Goal: Transaction & Acquisition: Subscribe to service/newsletter

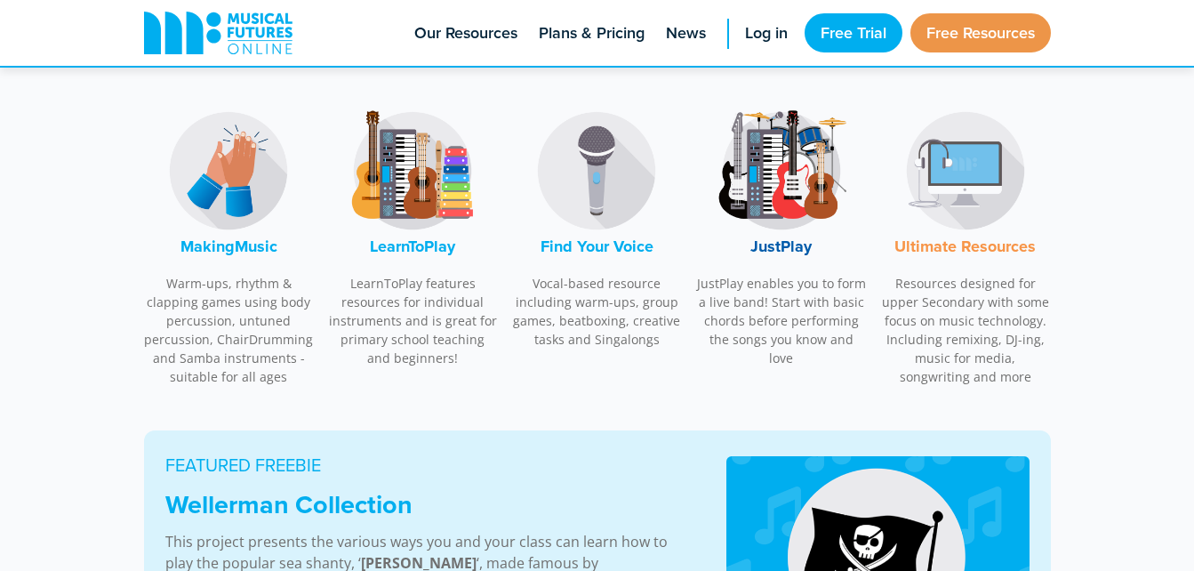
scroll to position [597, 0]
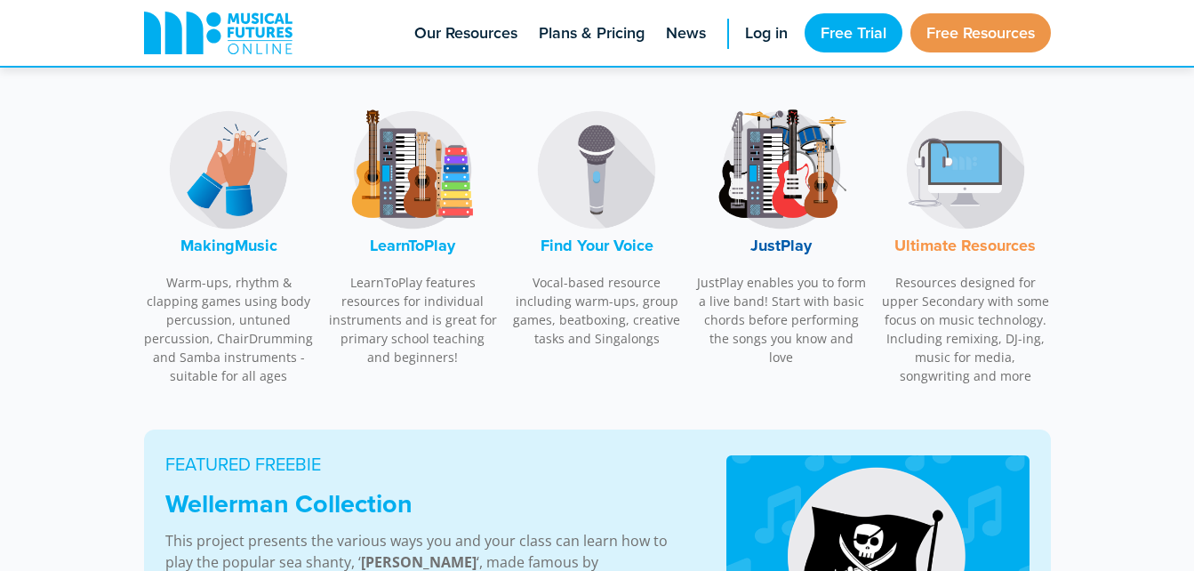
click at [805, 207] on img at bounding box center [781, 169] width 133 height 133
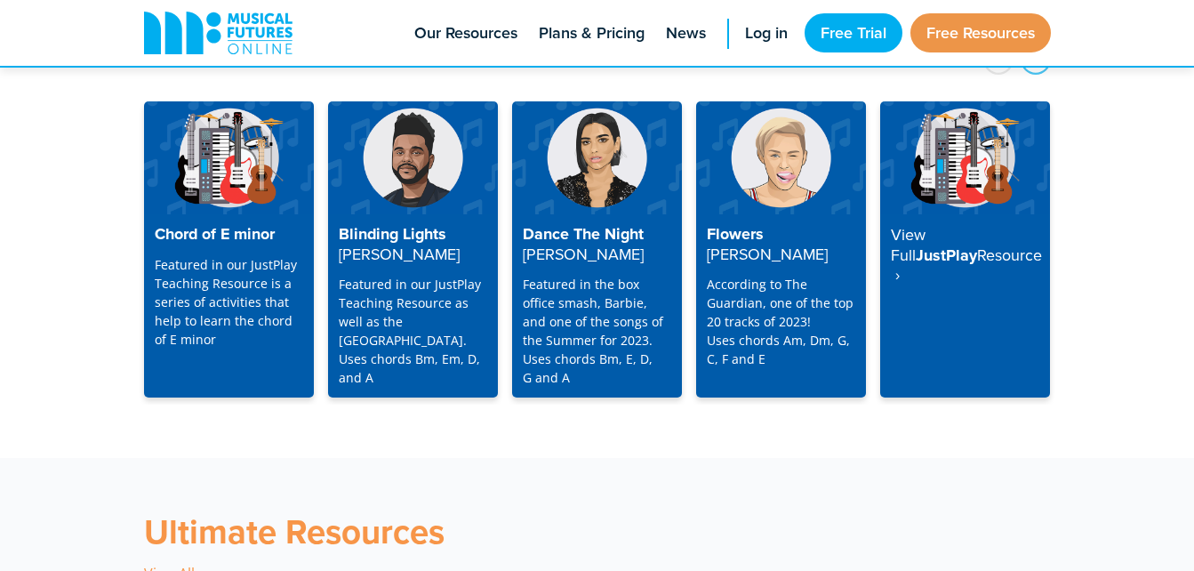
scroll to position [4727, 0]
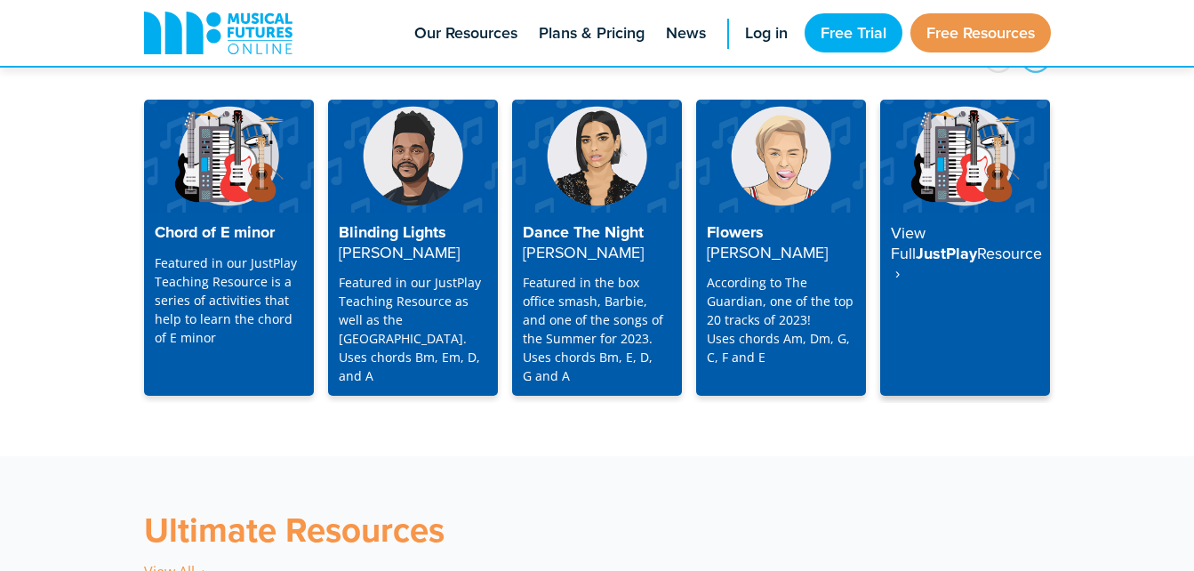
click at [981, 223] on h4 "View Full JustPlay Resource ‎ ›" at bounding box center [965, 253] width 148 height 60
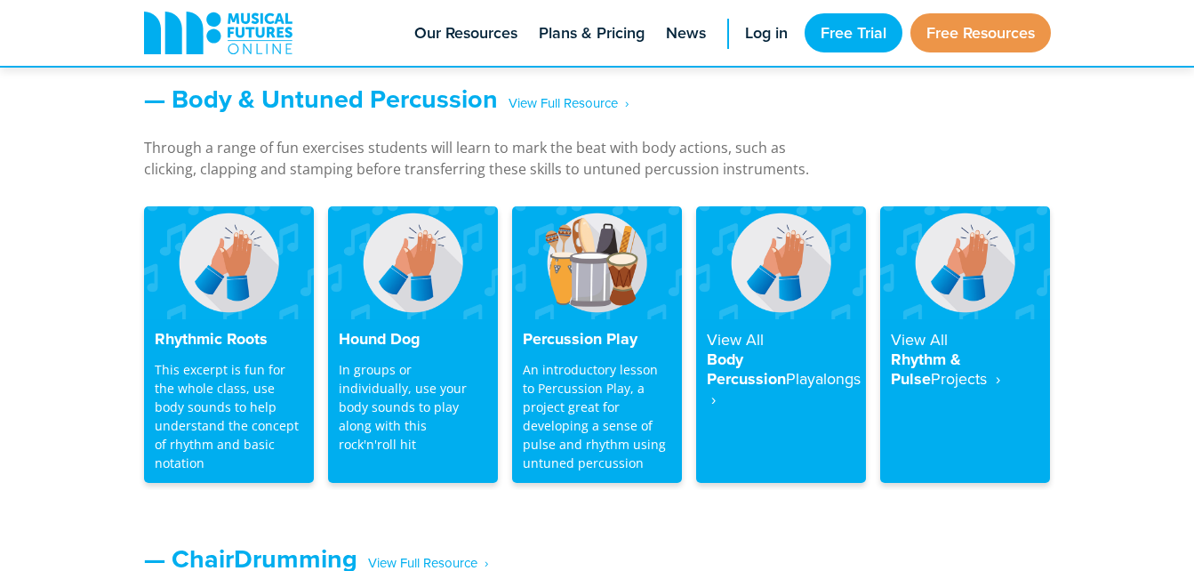
scroll to position [1531, 0]
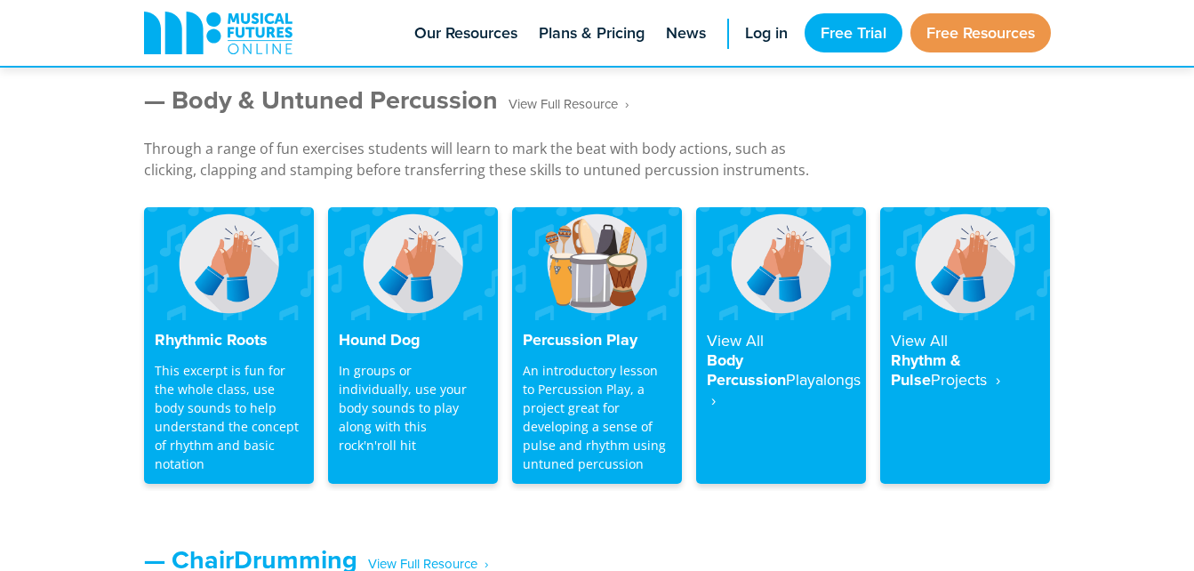
click at [588, 104] on span "‎ ‎ ‎ View Full Resource‎‏‏‎ ‎ ›" at bounding box center [563, 104] width 131 height 31
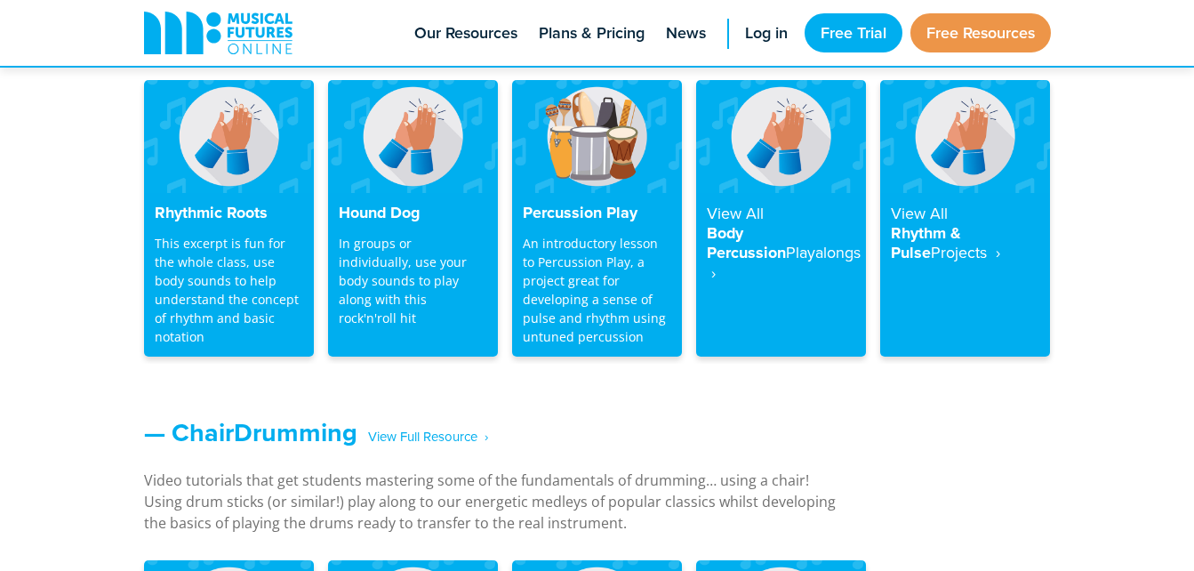
scroll to position [1659, 0]
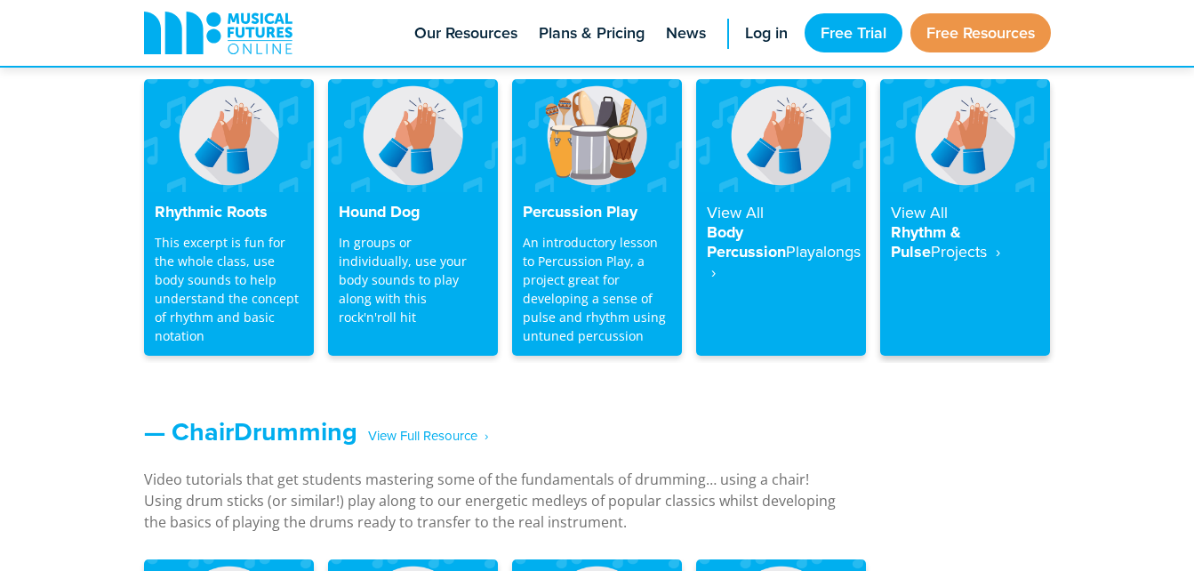
click at [953, 243] on strong "Projects ‎ ›" at bounding box center [965, 251] width 69 height 22
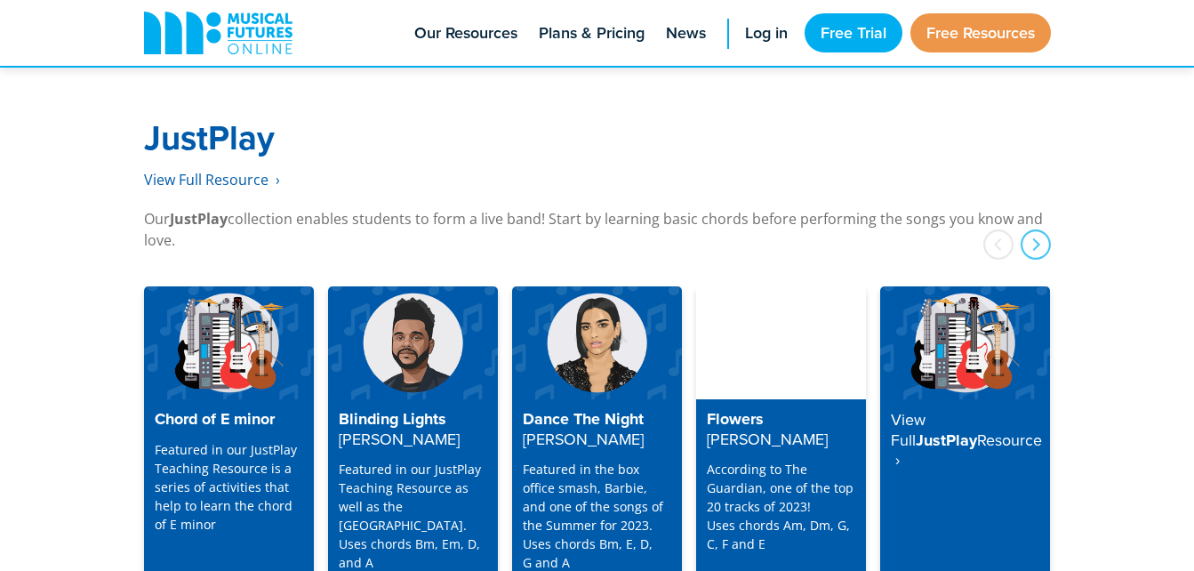
scroll to position [4539, 0]
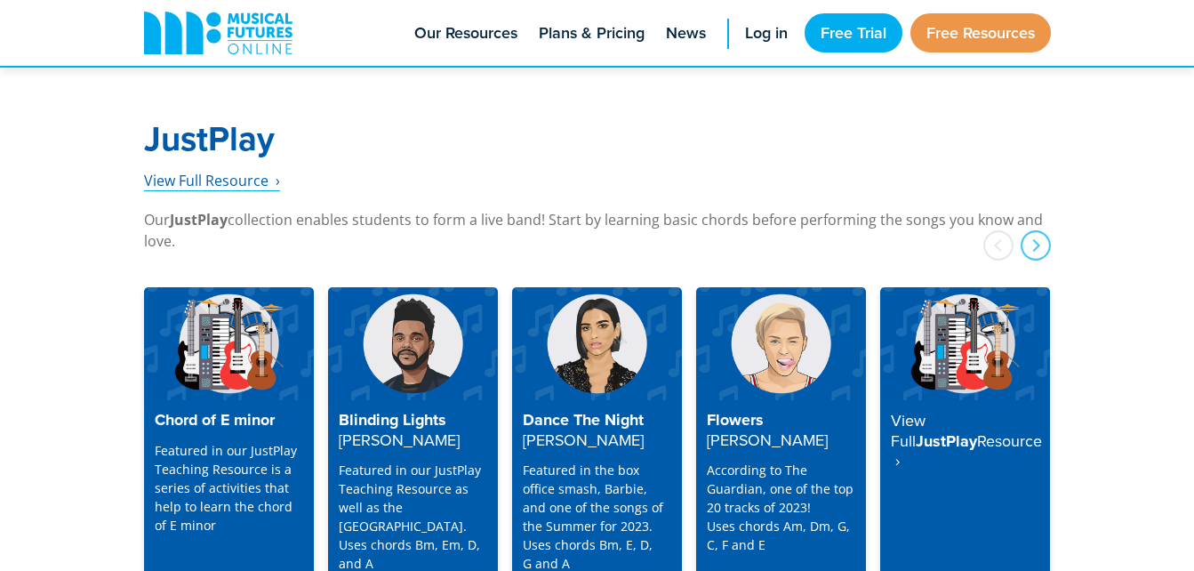
click at [244, 171] on span "View Full Resource‎‏‏‎ ‎ ›" at bounding box center [212, 181] width 136 height 20
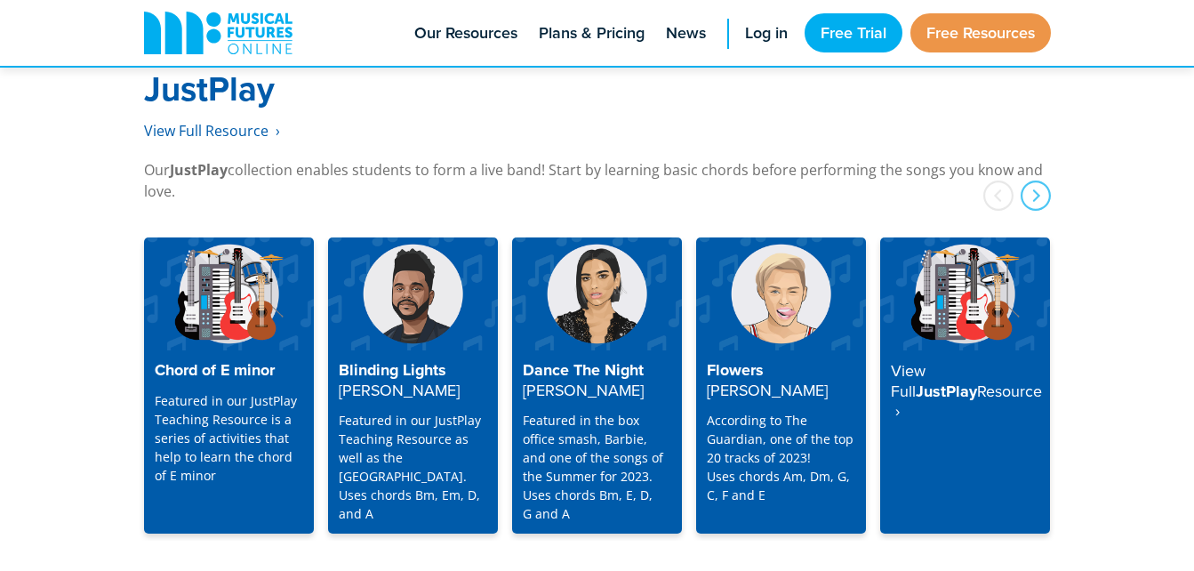
scroll to position [4588, 0]
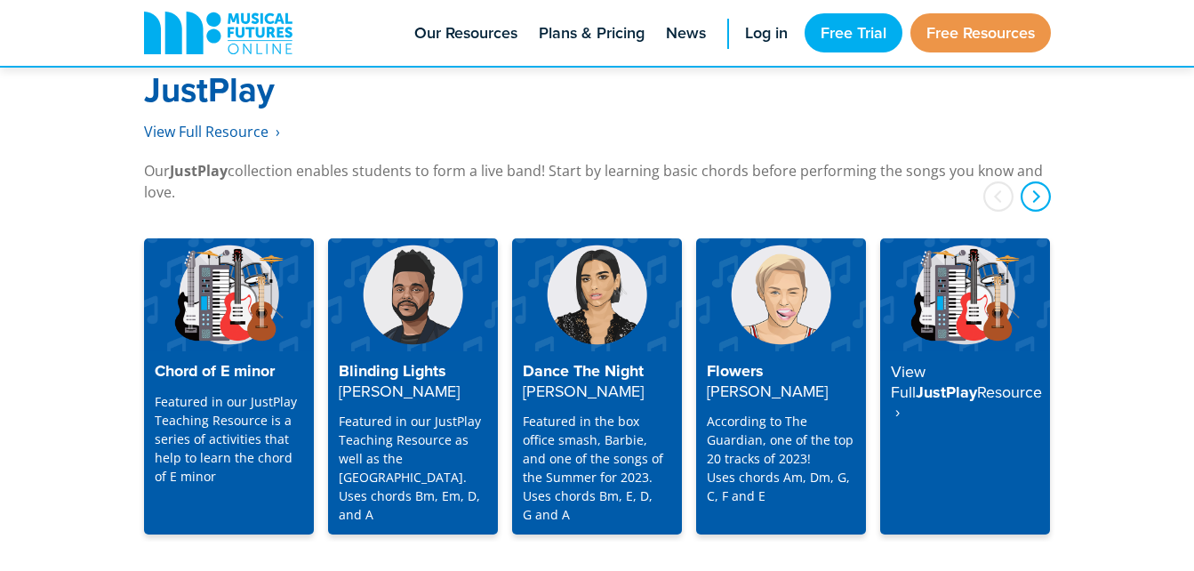
click at [1033, 181] on div "next" at bounding box center [1036, 196] width 30 height 30
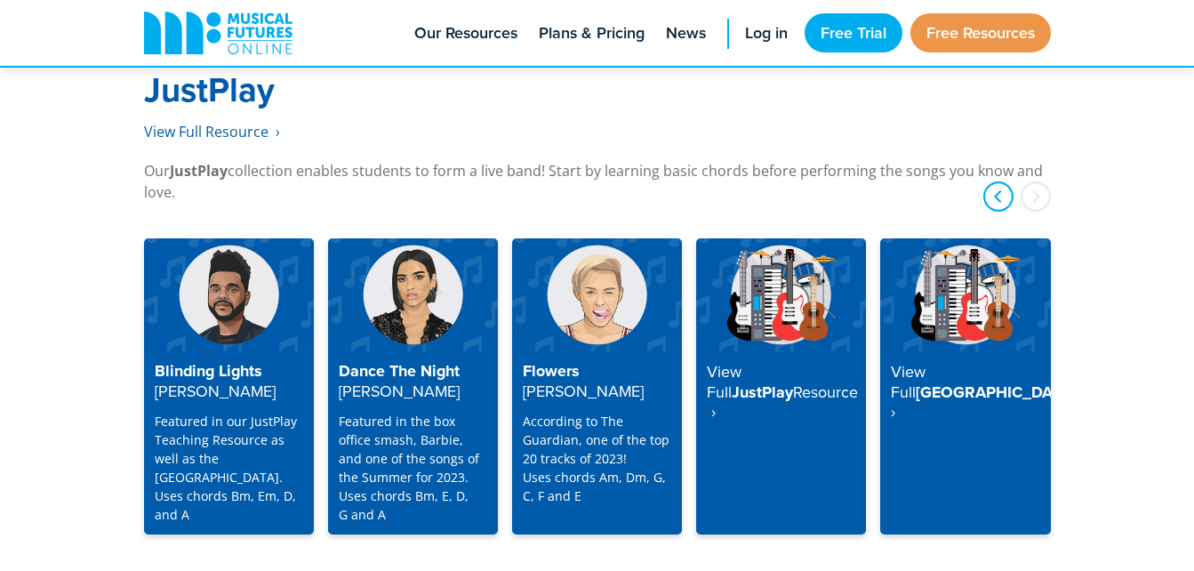
click at [1001, 181] on div "prev" at bounding box center [998, 196] width 30 height 30
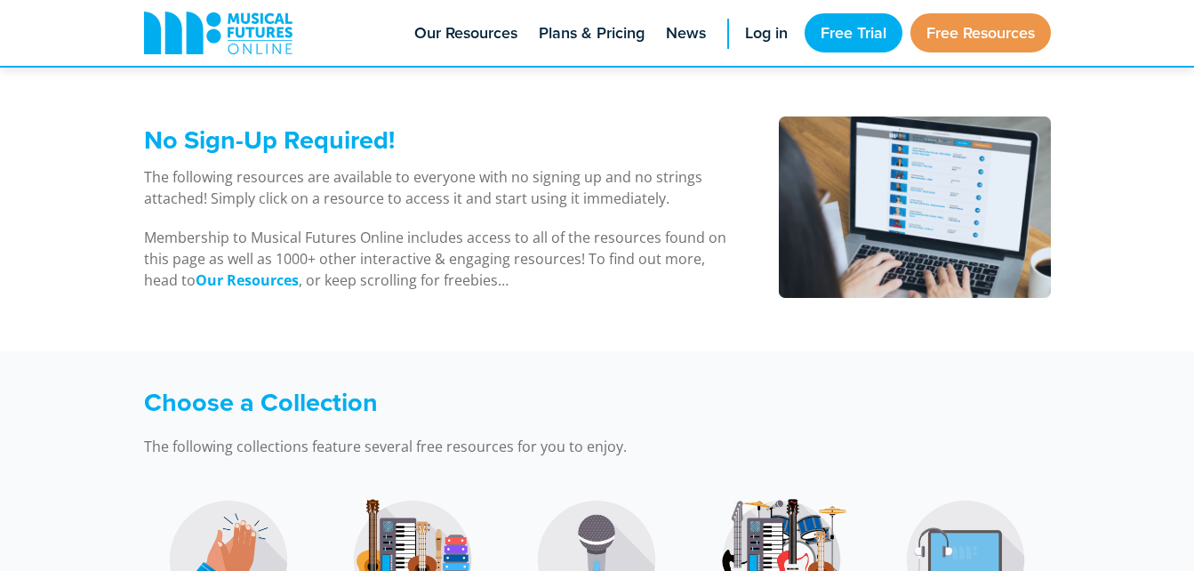
scroll to position [208, 0]
click at [254, 279] on strong "Our Resources" at bounding box center [247, 279] width 103 height 20
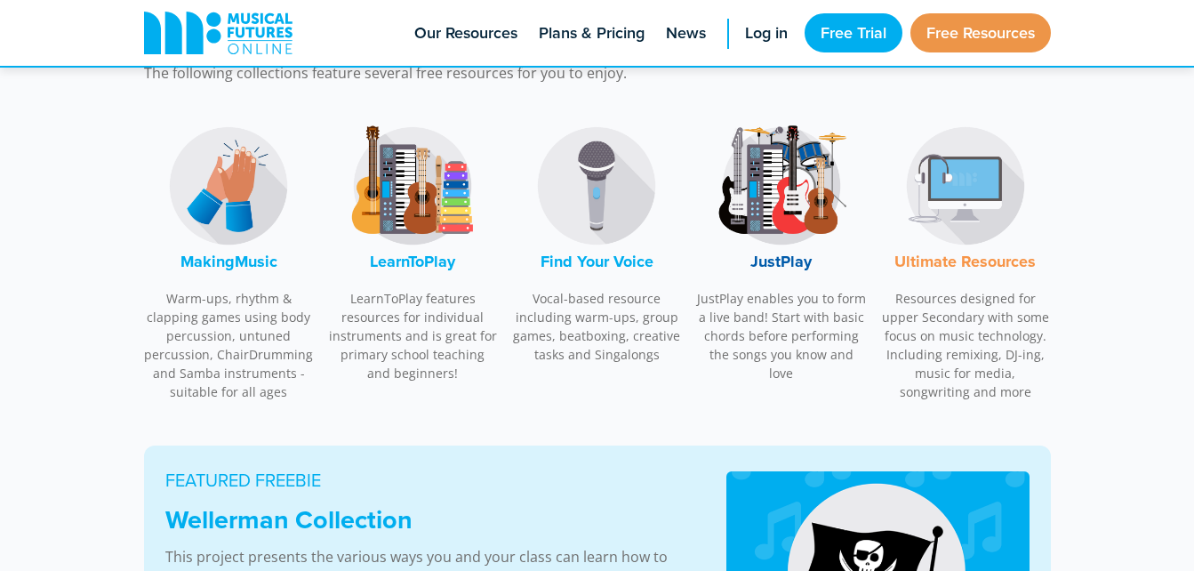
scroll to position [599, 0]
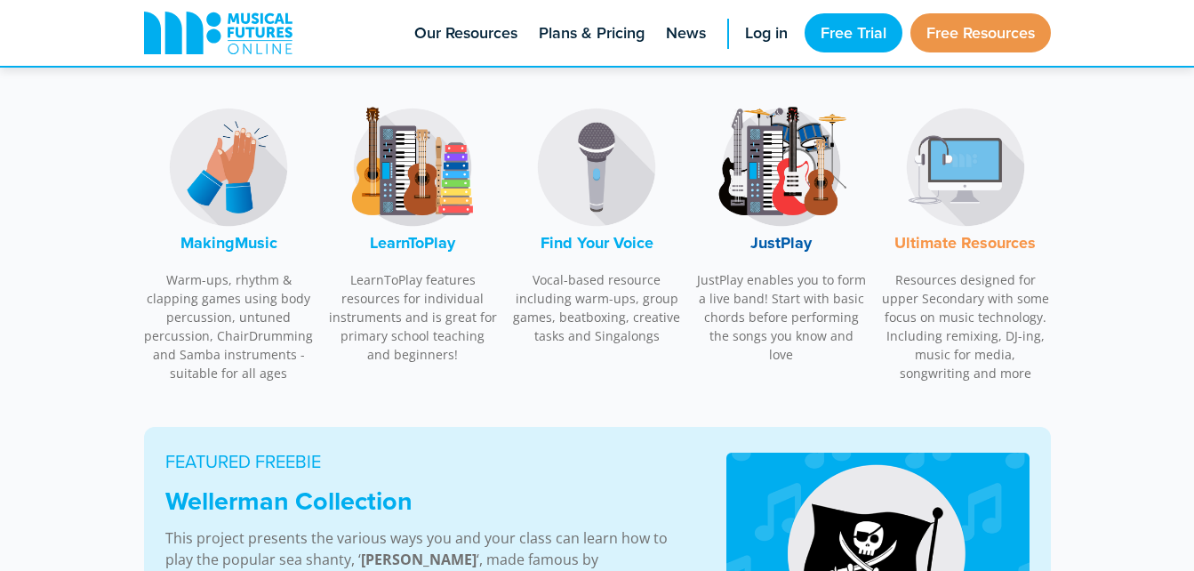
click at [778, 180] on img at bounding box center [781, 166] width 133 height 133
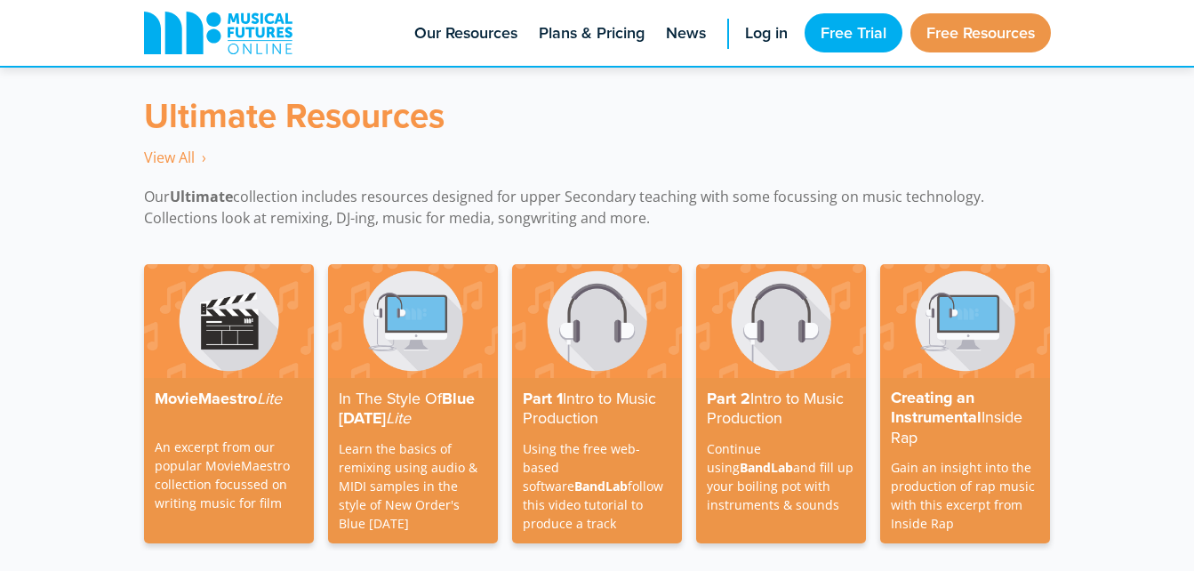
scroll to position [5189, 0]
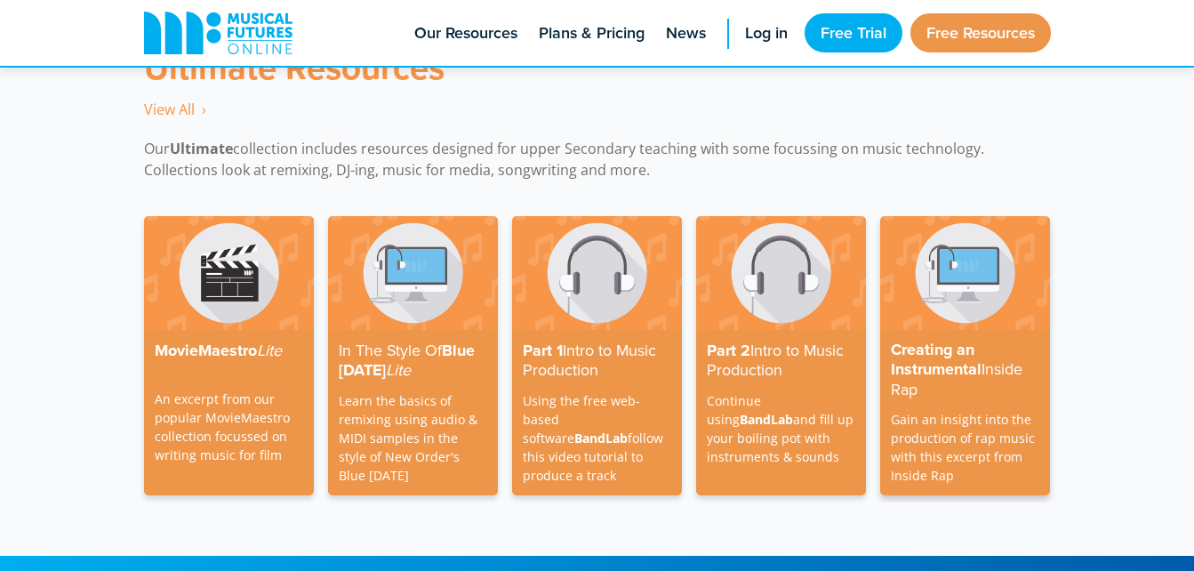
click at [934, 345] on h4 "Creating an Instrumental Inside Rap" at bounding box center [965, 370] width 148 height 60
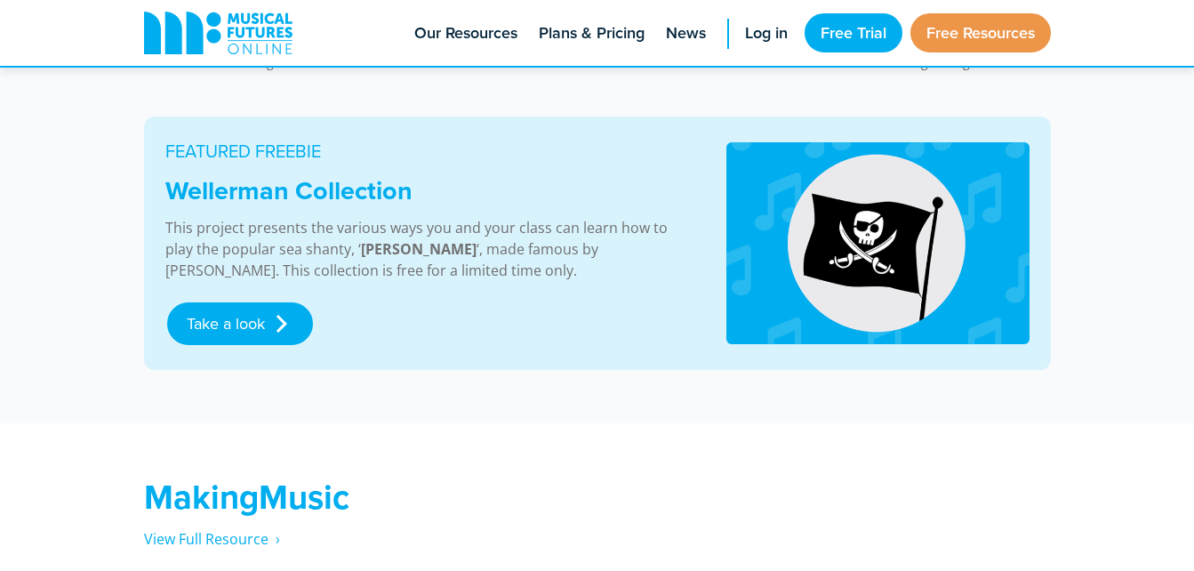
scroll to position [909, 0]
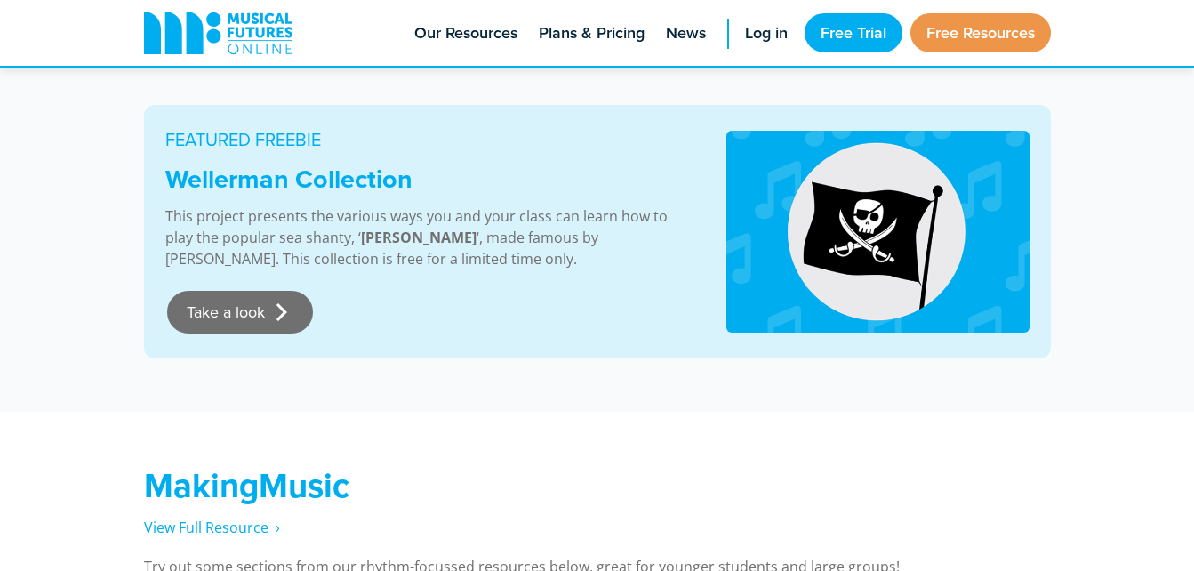
click at [257, 312] on link "Take a look" at bounding box center [240, 312] width 146 height 43
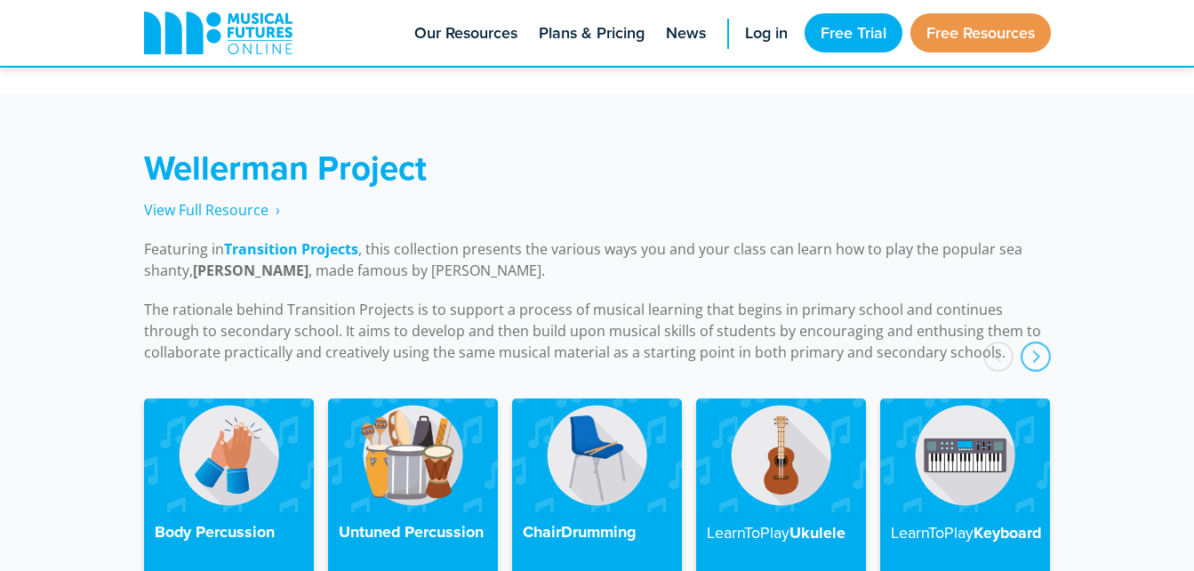
scroll to position [4016, 0]
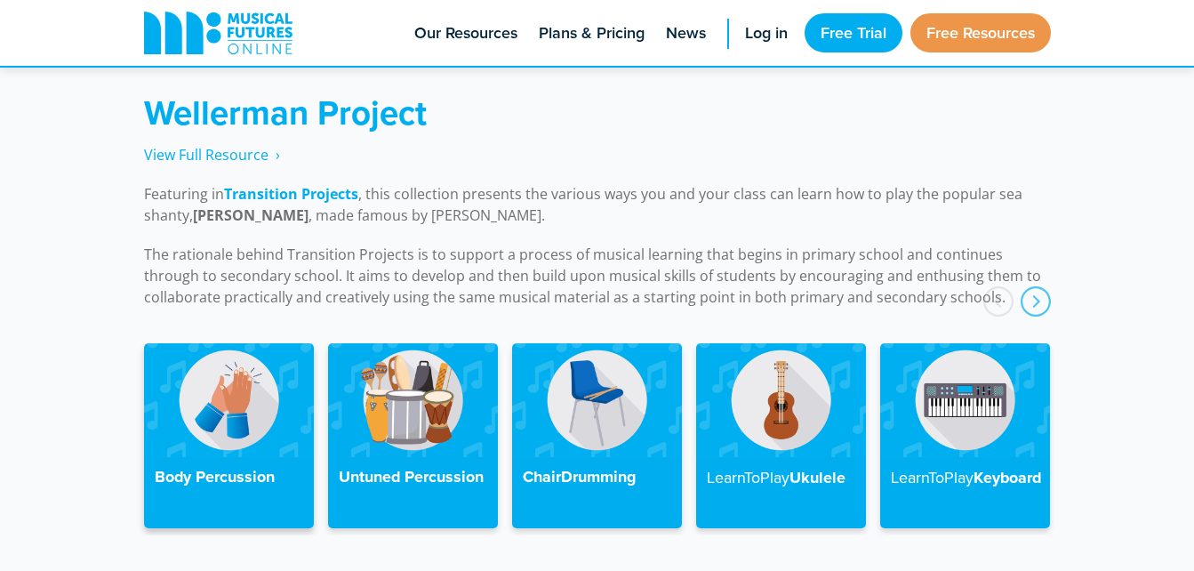
click at [224, 421] on img at bounding box center [229, 399] width 170 height 113
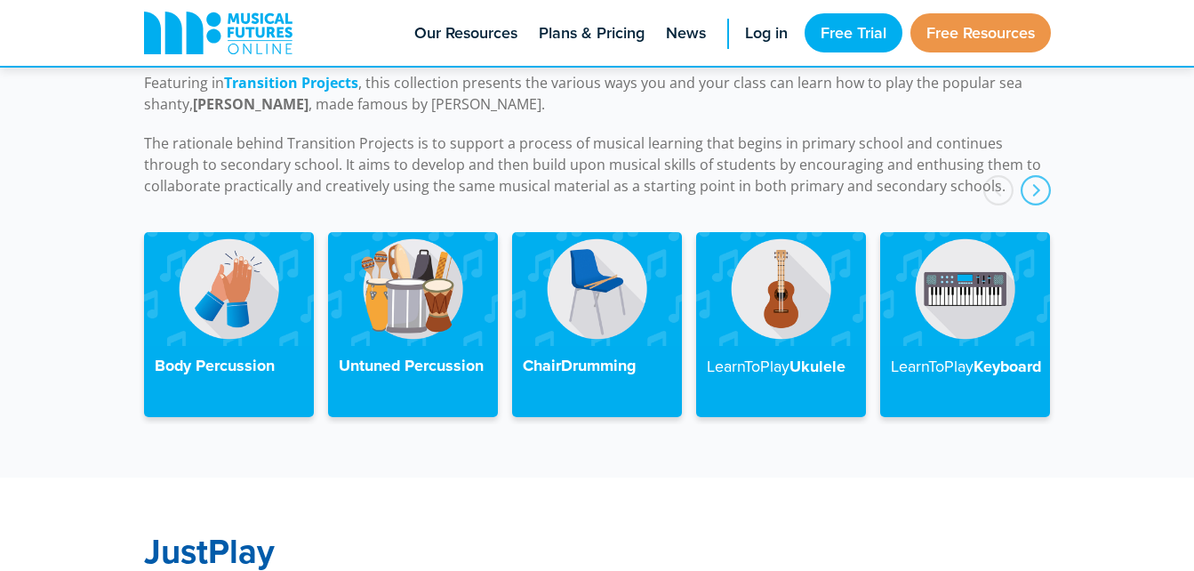
scroll to position [4126, 0]
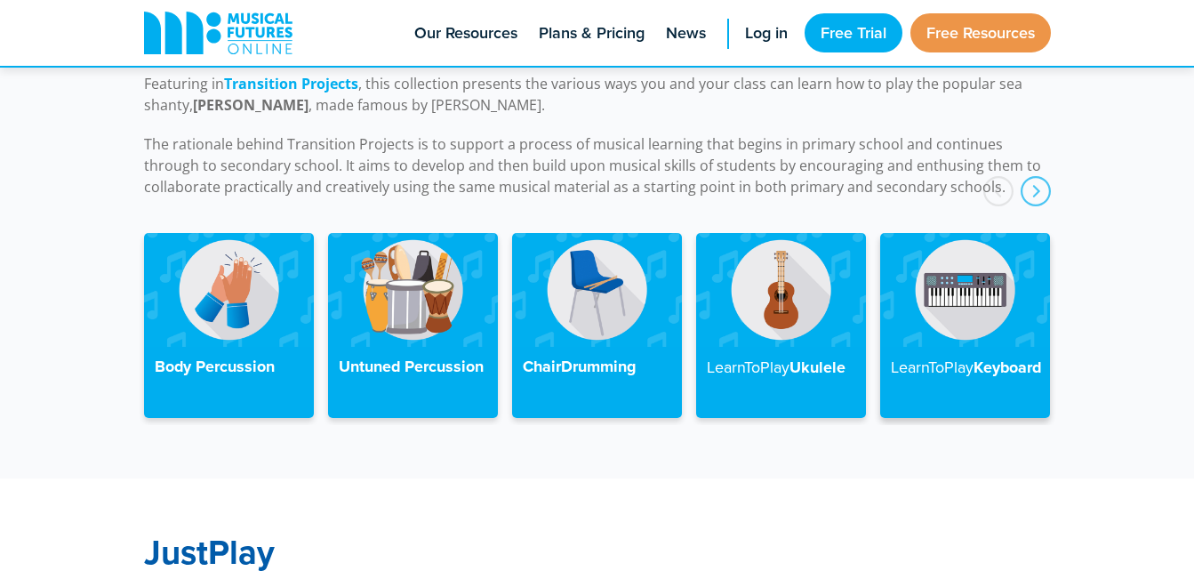
click at [944, 319] on img at bounding box center [965, 289] width 170 height 113
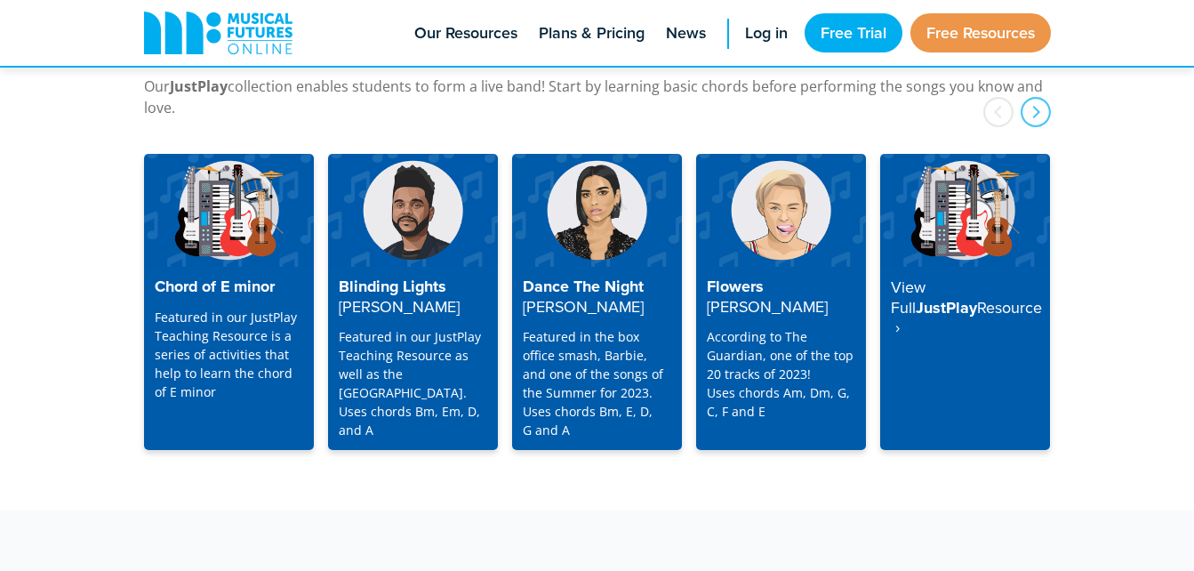
scroll to position [4676, 0]
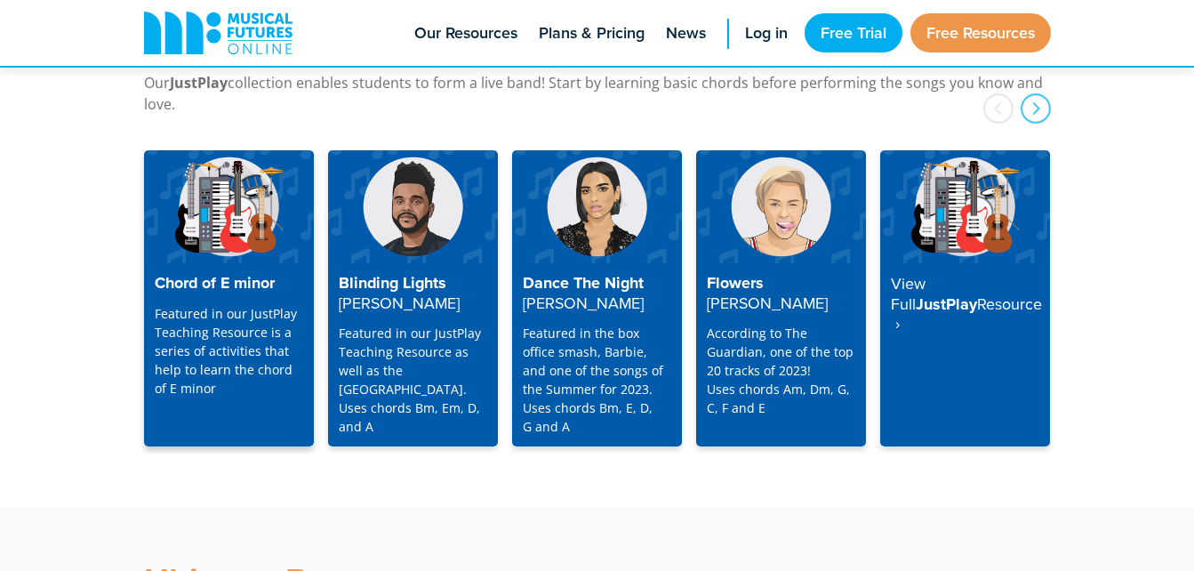
click at [232, 274] on h4 "Chord of E minor" at bounding box center [229, 284] width 148 height 20
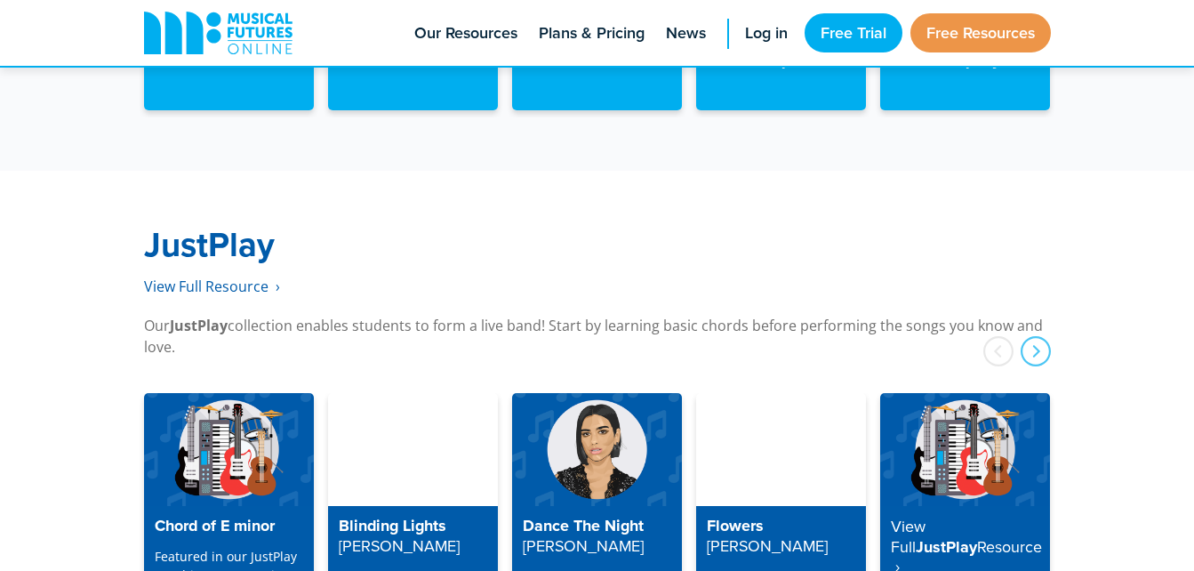
scroll to position [4432, 0]
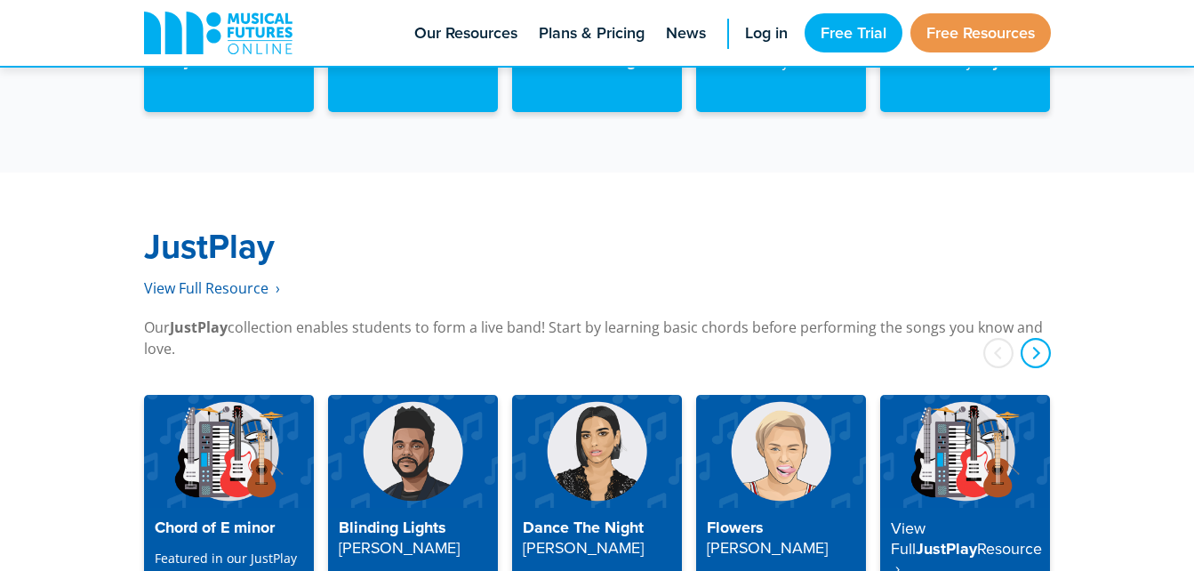
click at [1030, 338] on div "next" at bounding box center [1036, 353] width 30 height 30
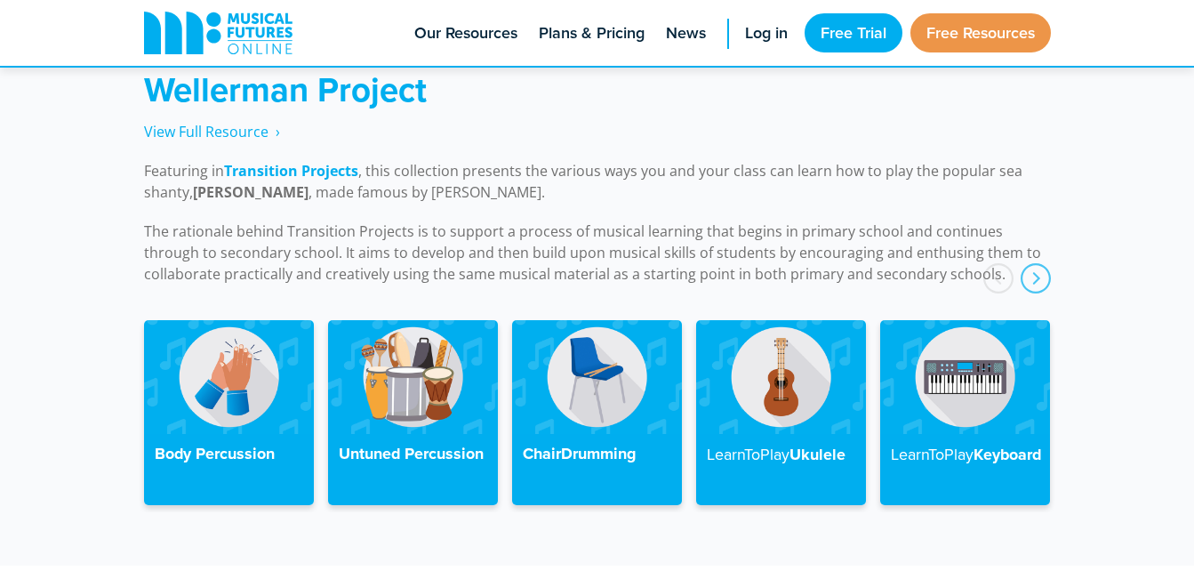
scroll to position [4040, 0]
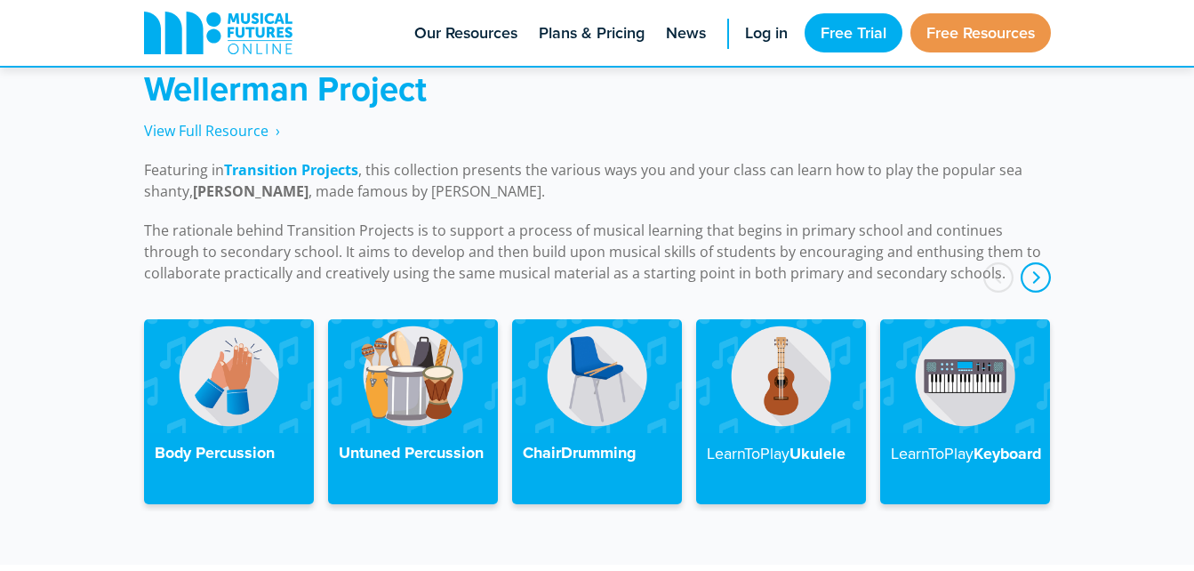
click at [1037, 262] on div "next" at bounding box center [1036, 277] width 30 height 30
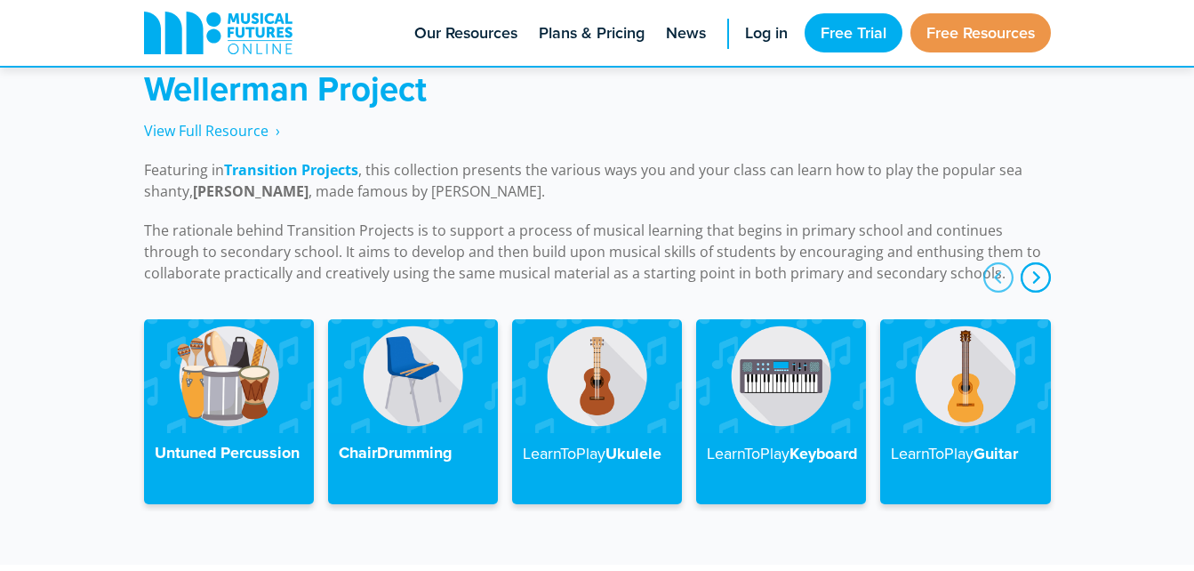
click at [1037, 262] on div "next" at bounding box center [1036, 277] width 30 height 30
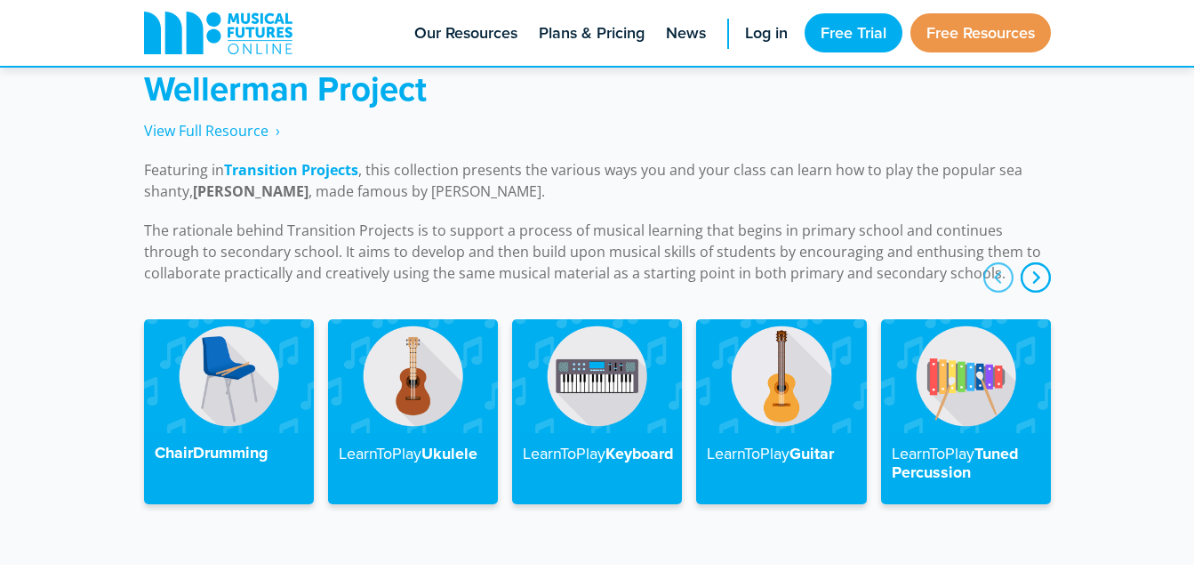
click at [1037, 262] on div "next" at bounding box center [1036, 277] width 30 height 30
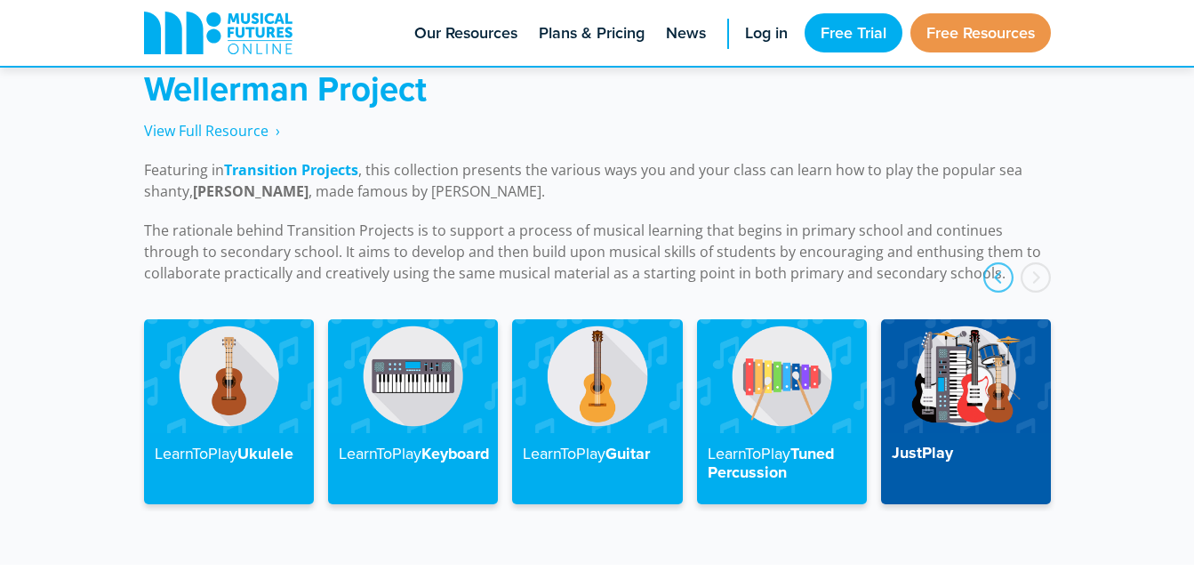
click at [1037, 262] on div "next" at bounding box center [1036, 277] width 30 height 30
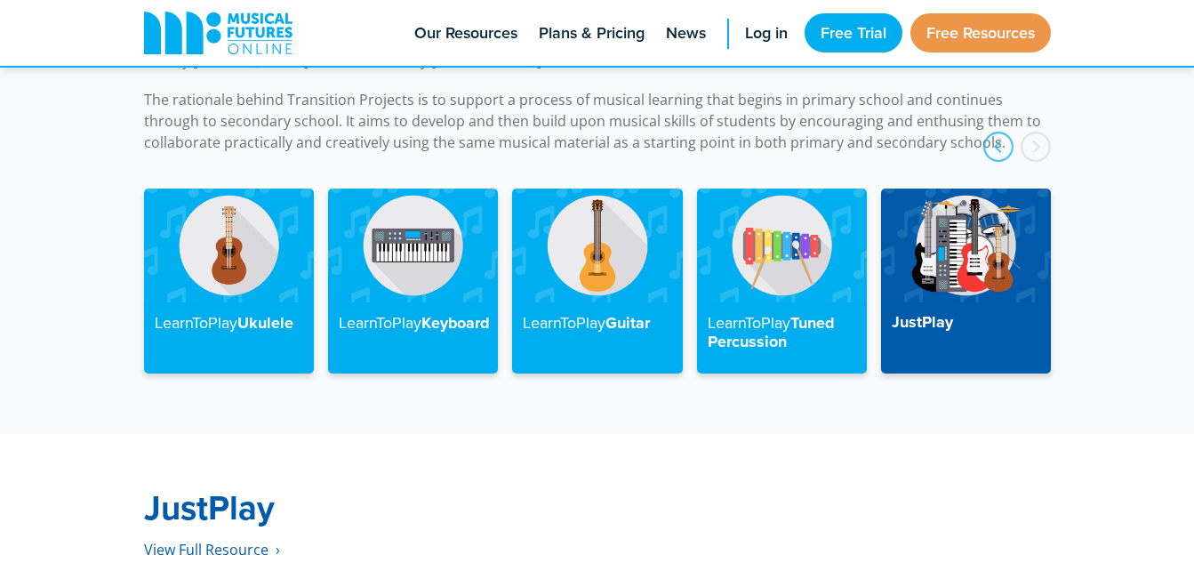
scroll to position [4170, 0]
click at [956, 247] on img at bounding box center [966, 244] width 170 height 113
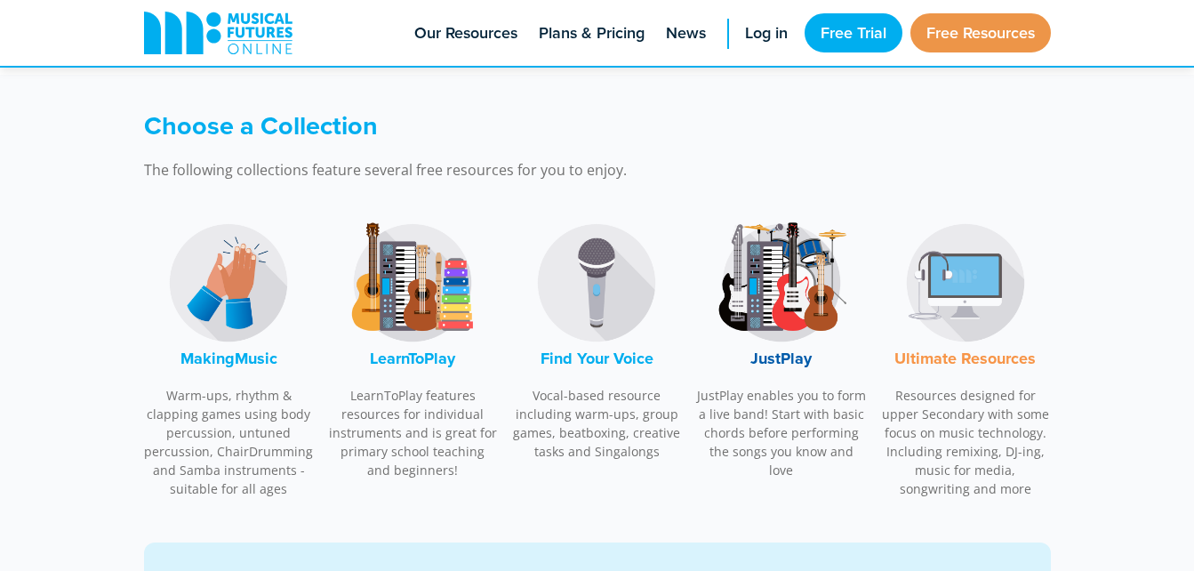
scroll to position [492, 0]
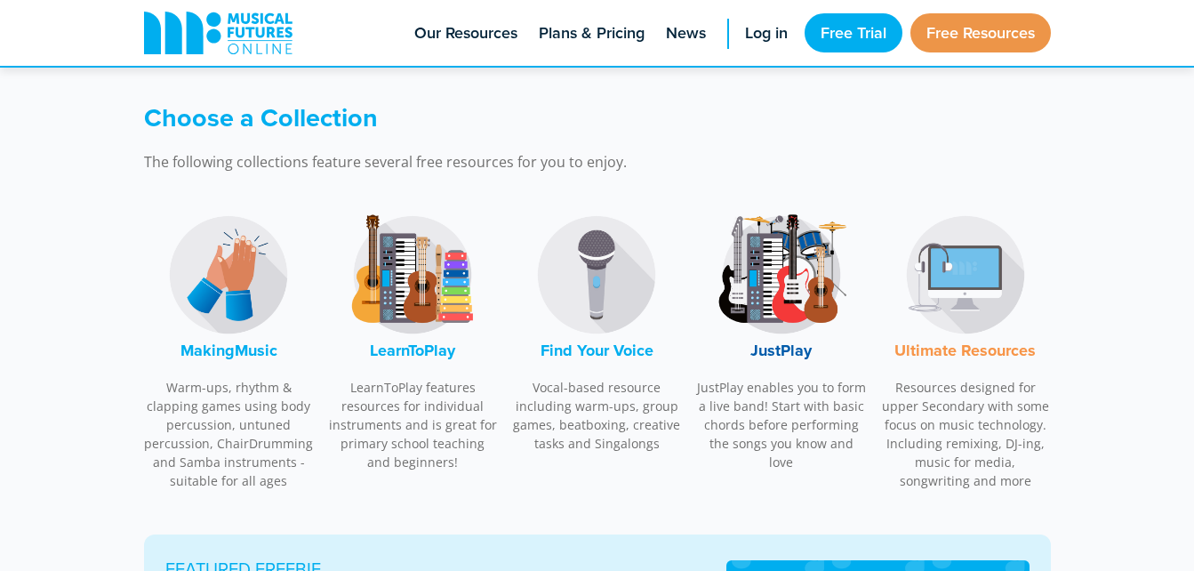
click at [401, 273] on img at bounding box center [412, 274] width 133 height 133
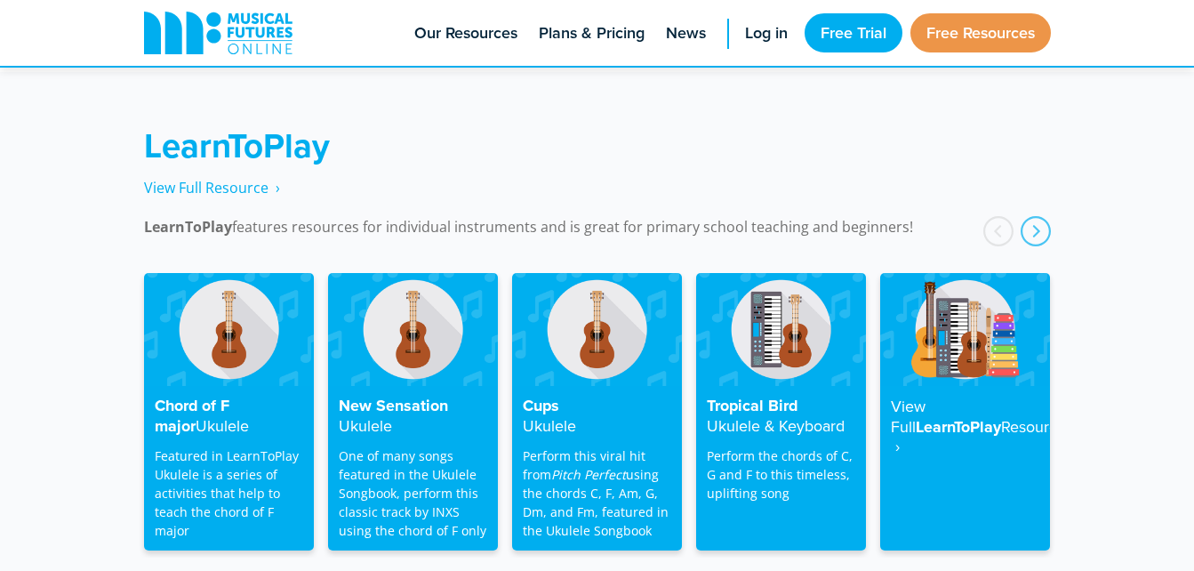
scroll to position [2856, 0]
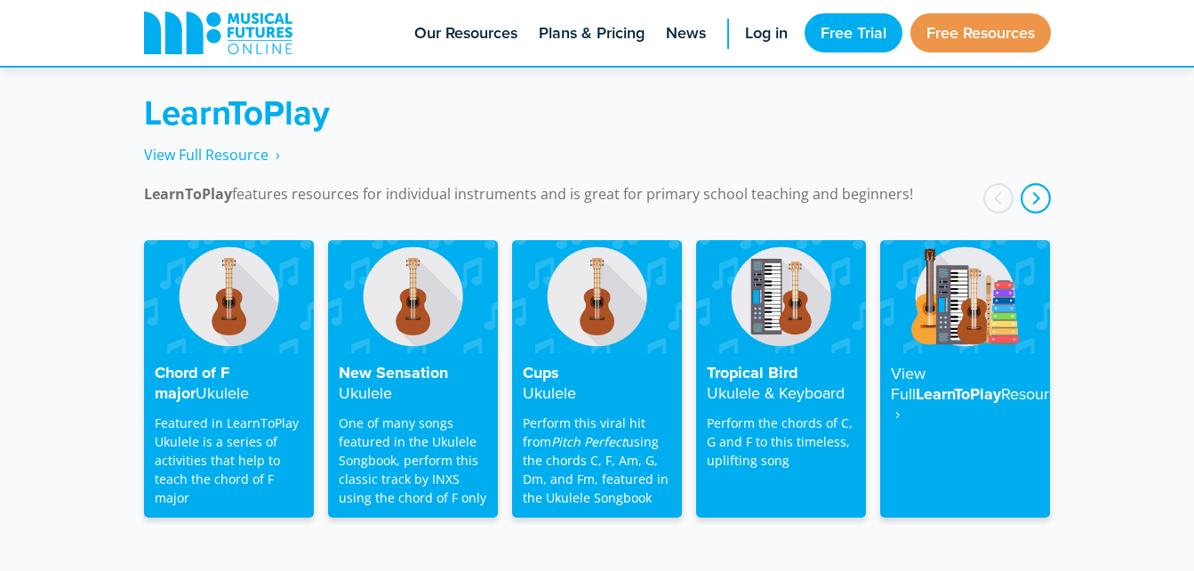
click at [1038, 183] on div "next" at bounding box center [1036, 198] width 30 height 30
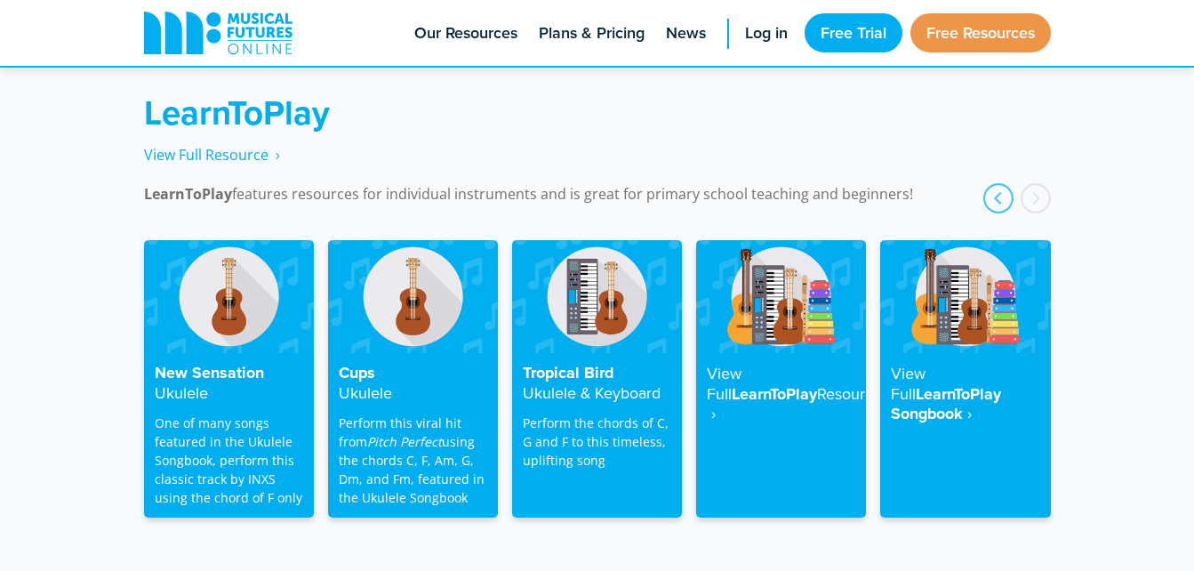
click at [1038, 183] on div "next" at bounding box center [1036, 198] width 30 height 30
click at [996, 183] on div "prev" at bounding box center [998, 198] width 30 height 30
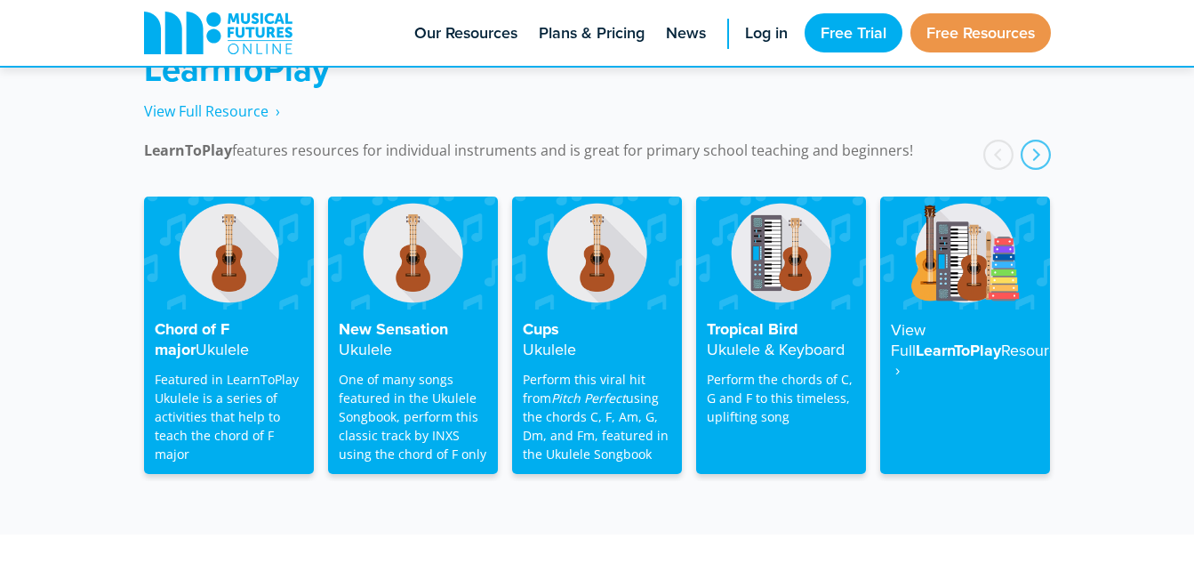
scroll to position [2898, 0]
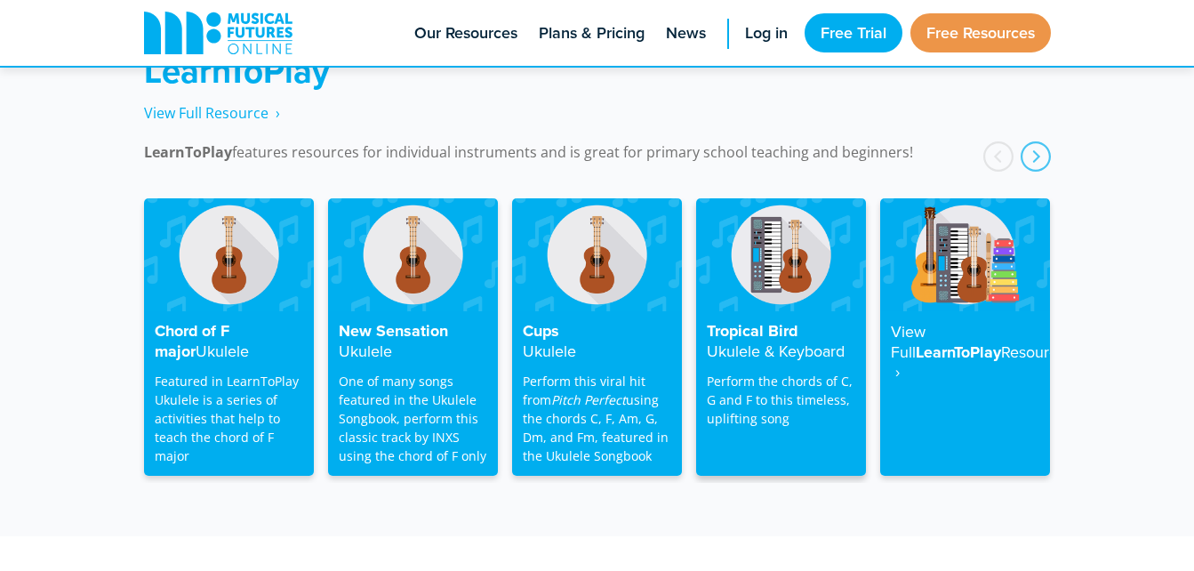
click at [744, 261] on img at bounding box center [781, 254] width 170 height 113
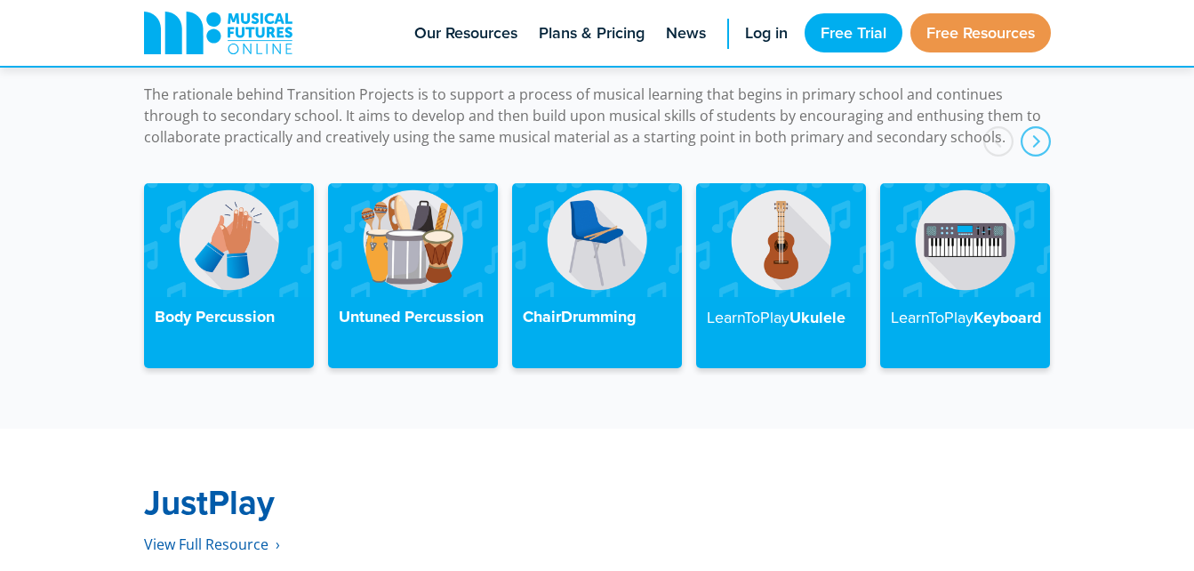
scroll to position [4175, 0]
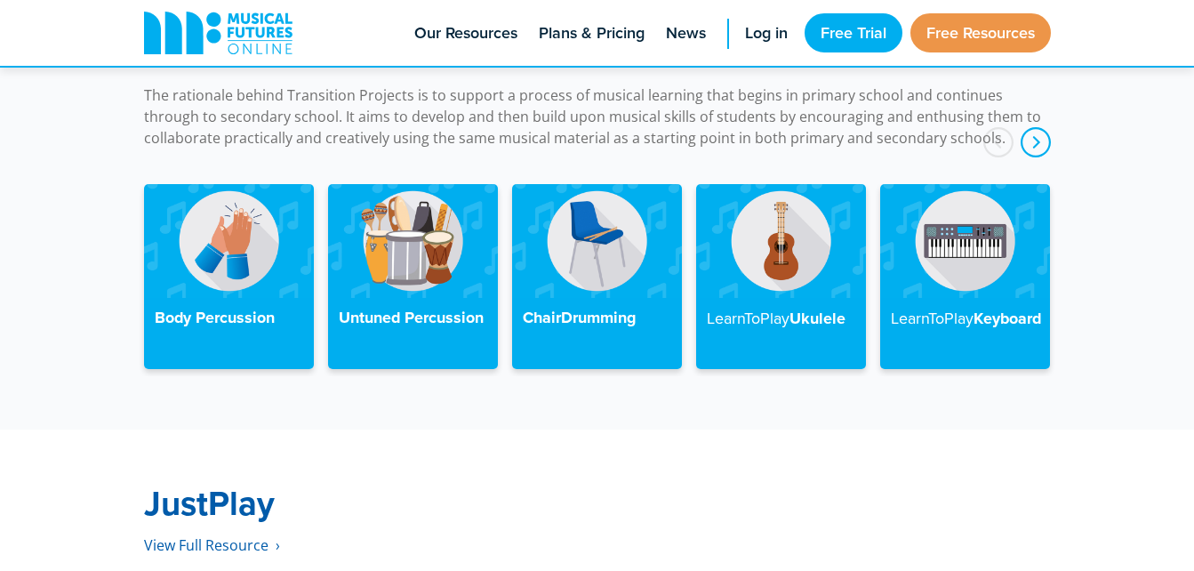
click at [1033, 127] on div "next" at bounding box center [1036, 142] width 30 height 30
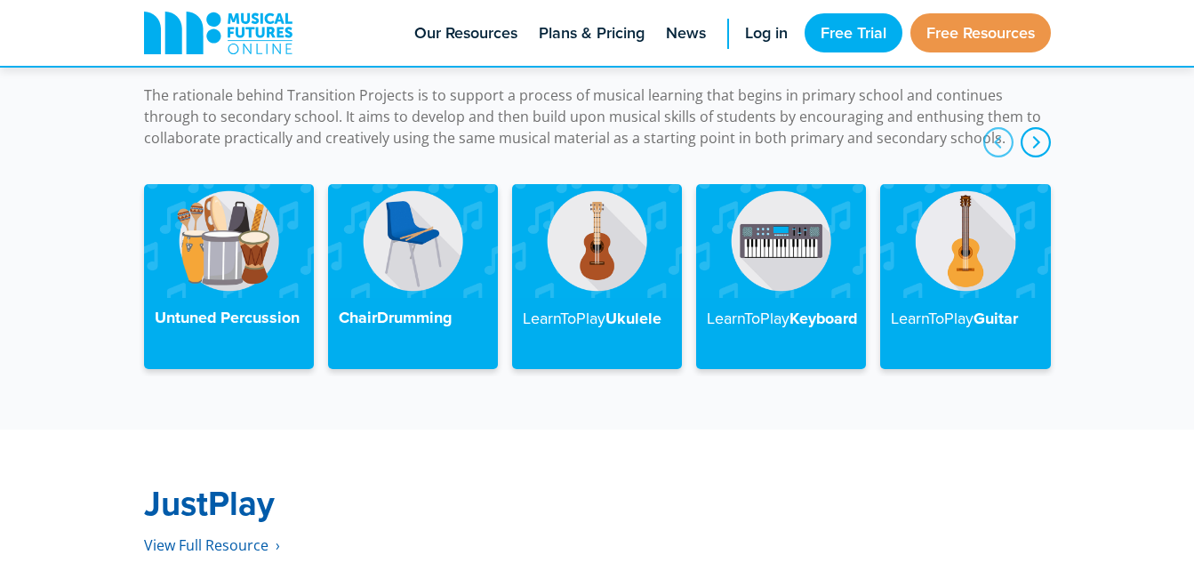
click at [1033, 127] on div "next" at bounding box center [1036, 142] width 30 height 30
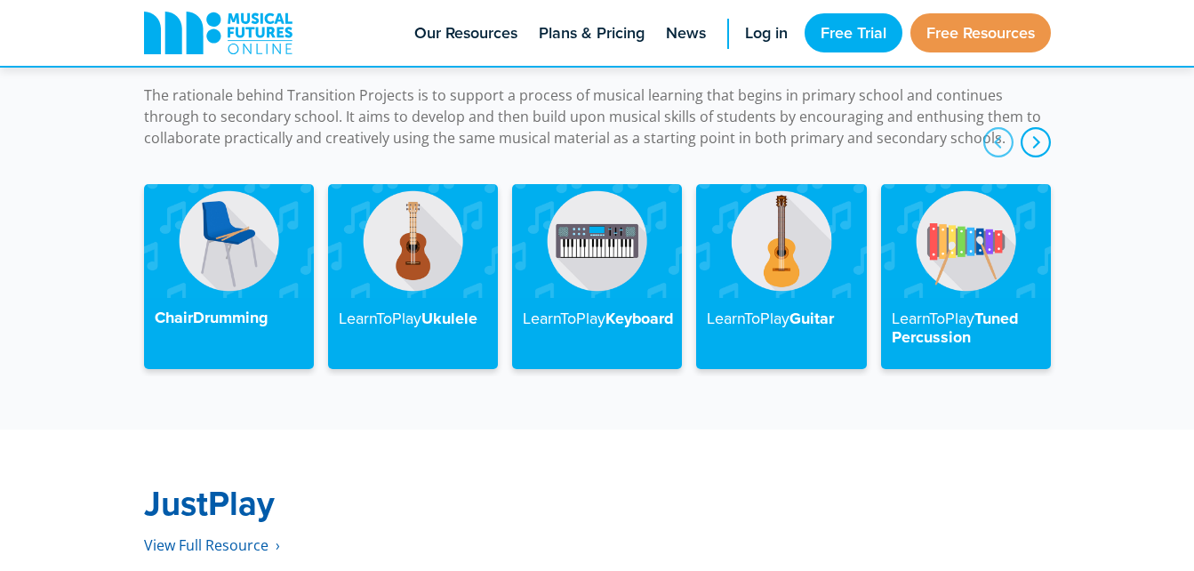
click at [1033, 127] on div "next" at bounding box center [1036, 142] width 30 height 30
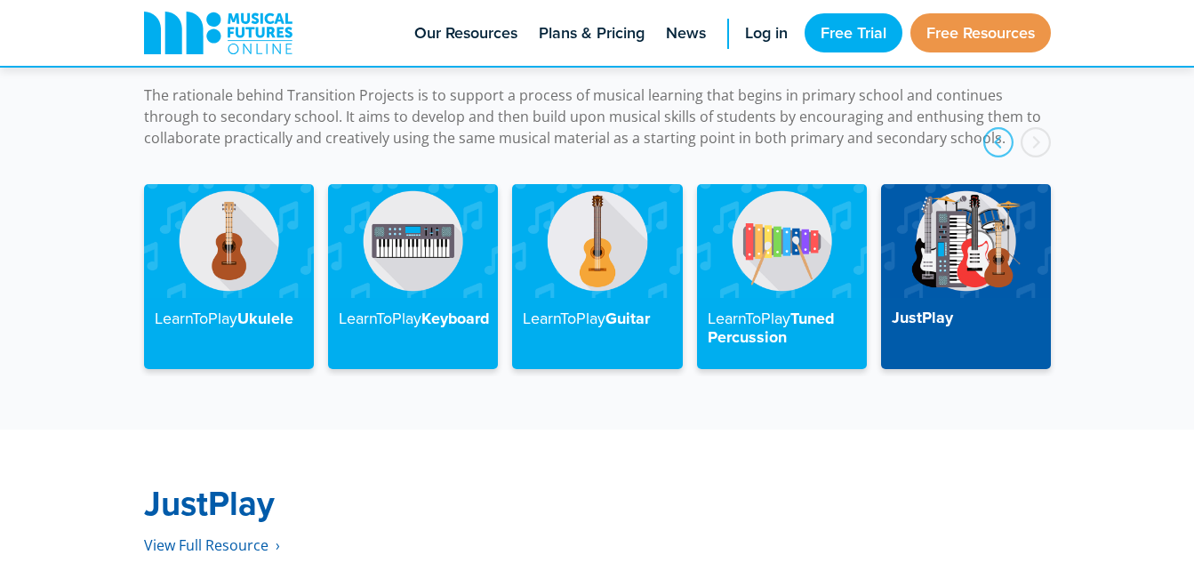
click at [1033, 127] on div "next" at bounding box center [1036, 142] width 30 height 30
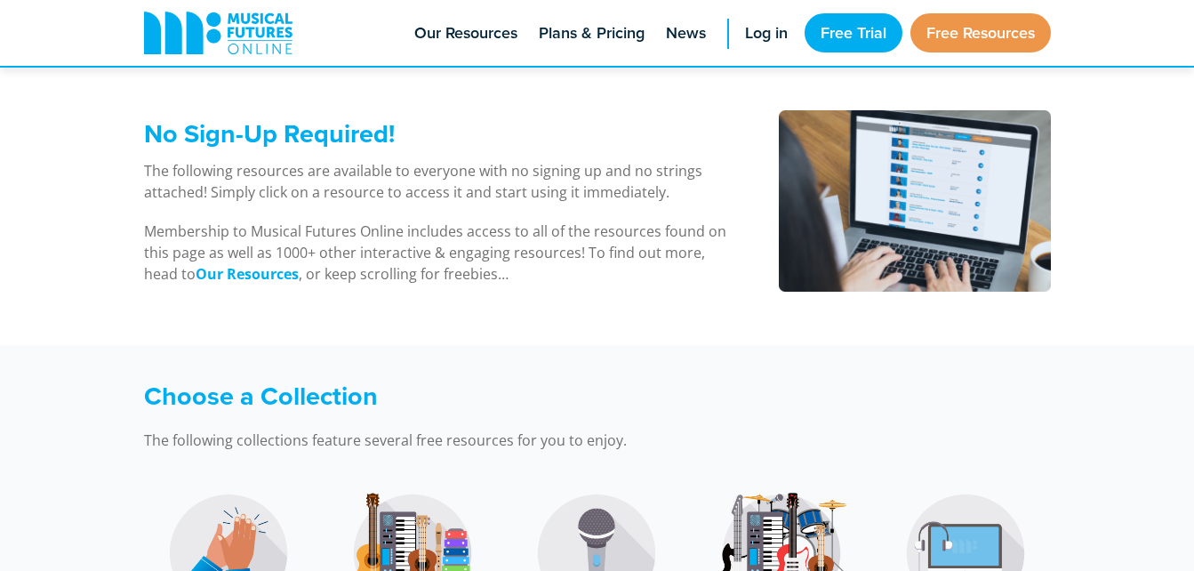
scroll to position [0, 0]
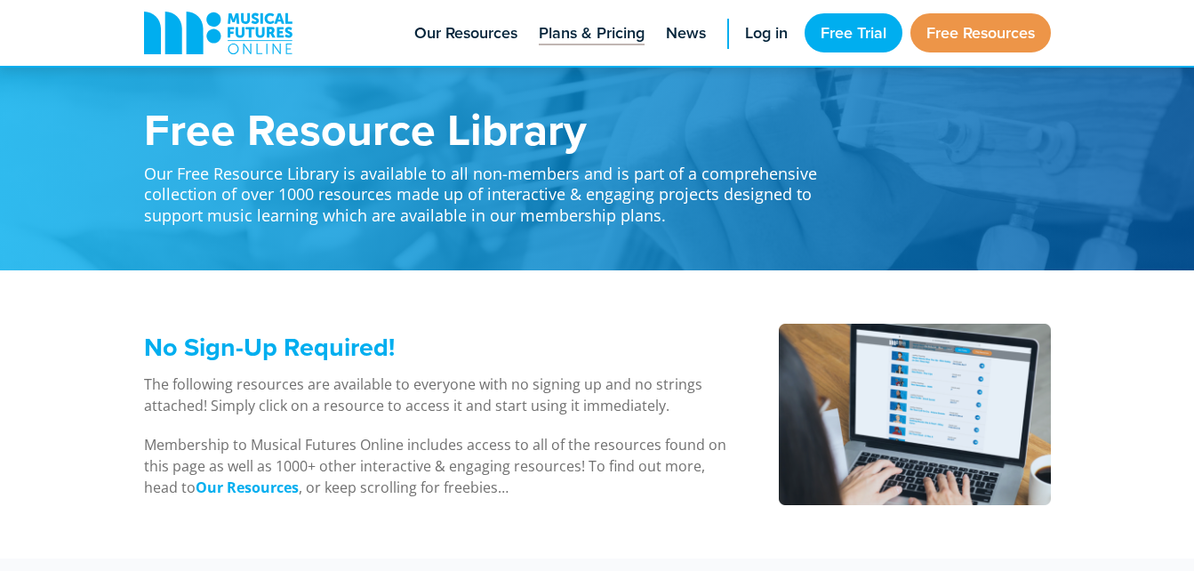
click at [581, 32] on span "Plans & Pricing" at bounding box center [592, 33] width 106 height 24
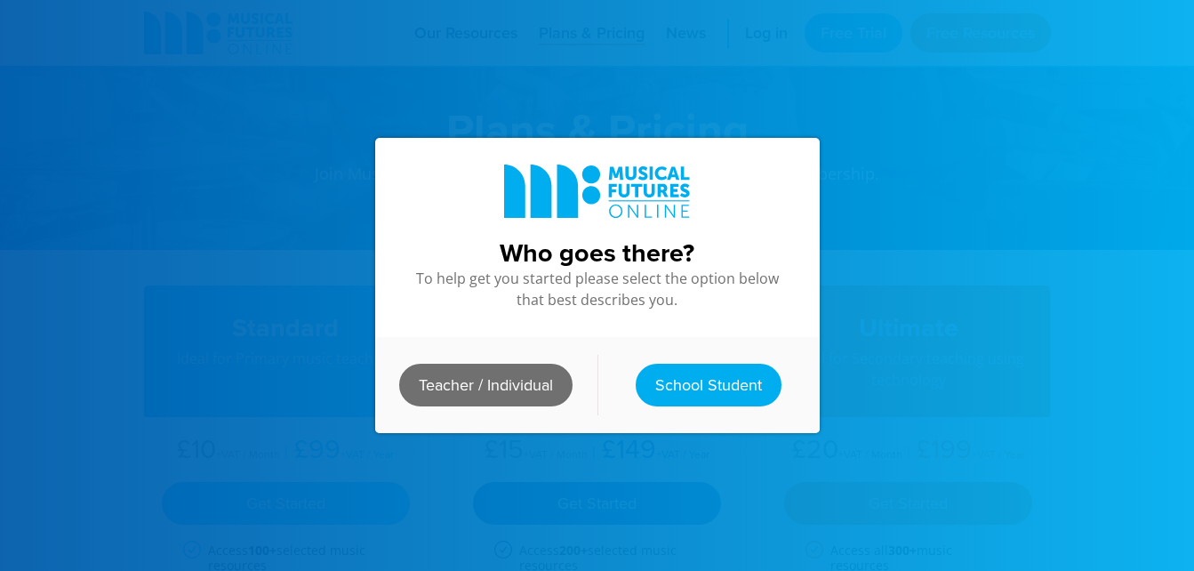
click at [509, 386] on link "Teacher / Individual" at bounding box center [485, 385] width 173 height 43
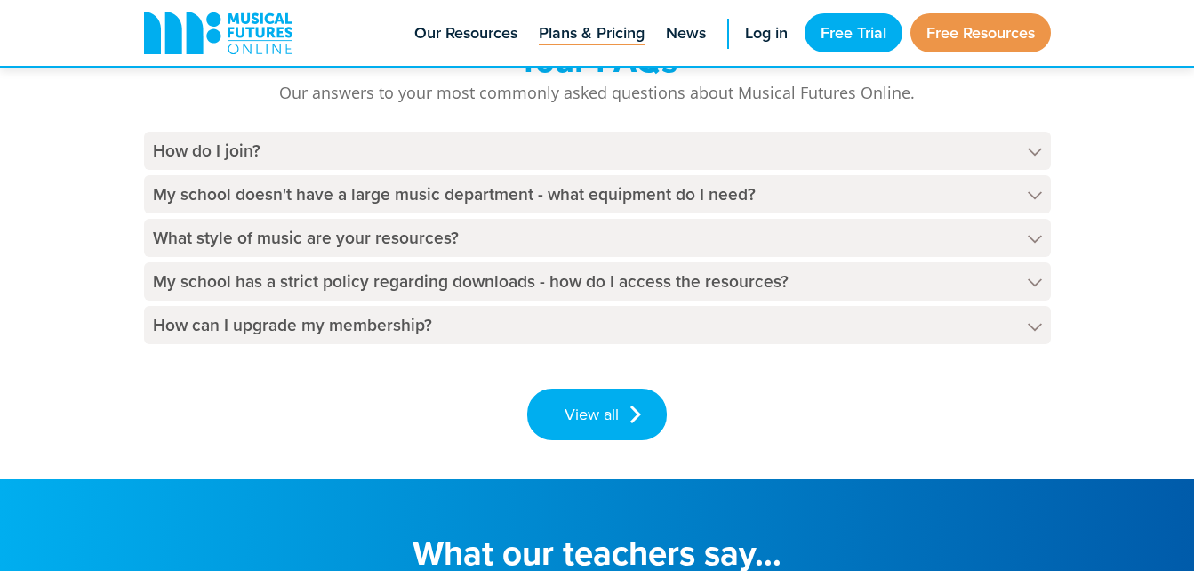
scroll to position [2667, 0]
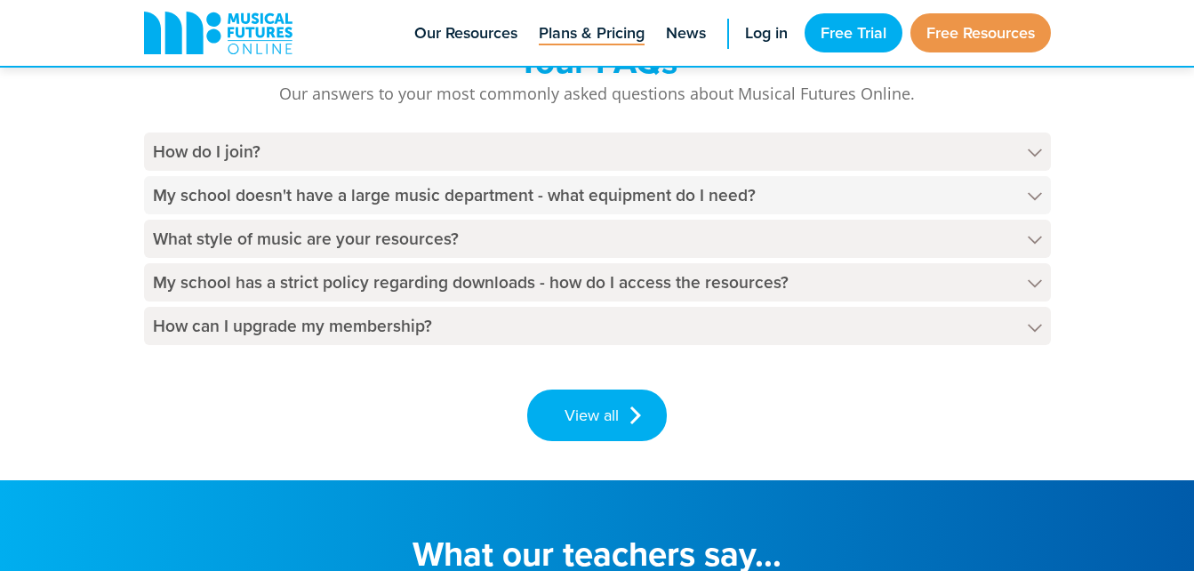
click at [718, 201] on h4 "My school doesn't have a large music department - what equipment do I need?" at bounding box center [597, 195] width 907 height 38
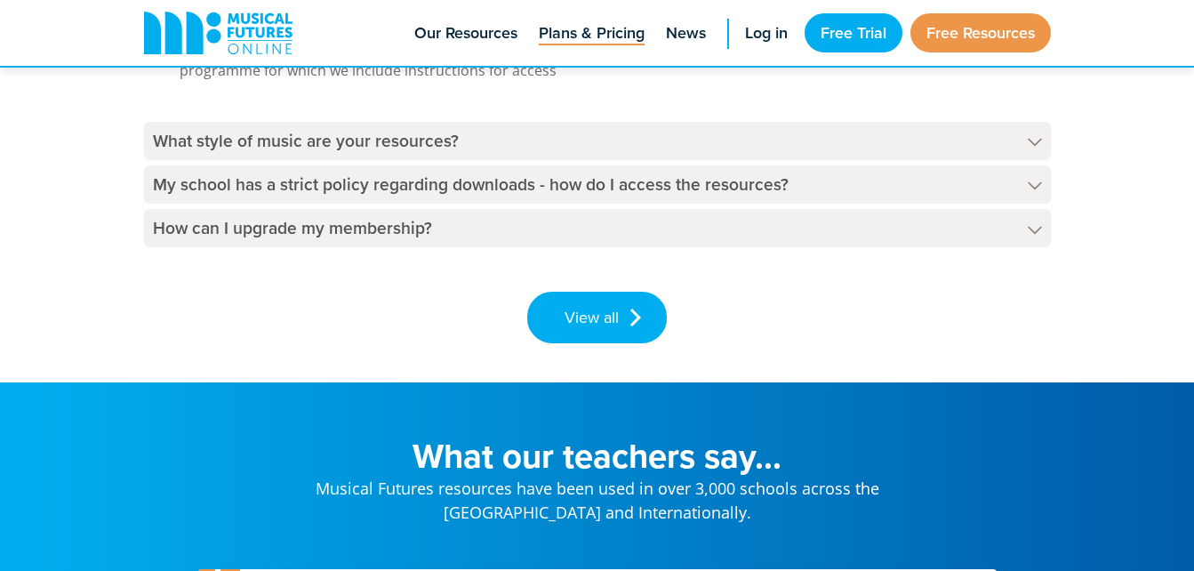
scroll to position [2999, 0]
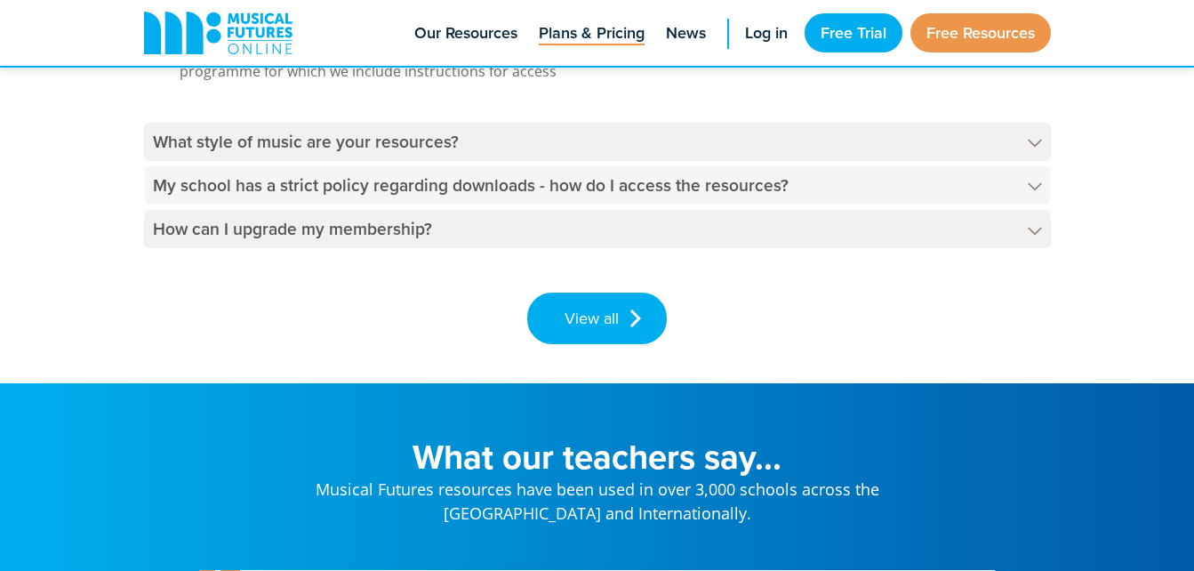
click at [671, 187] on h4 "My school has a strict policy regarding downloads - how do I access the resourc…" at bounding box center [597, 185] width 907 height 38
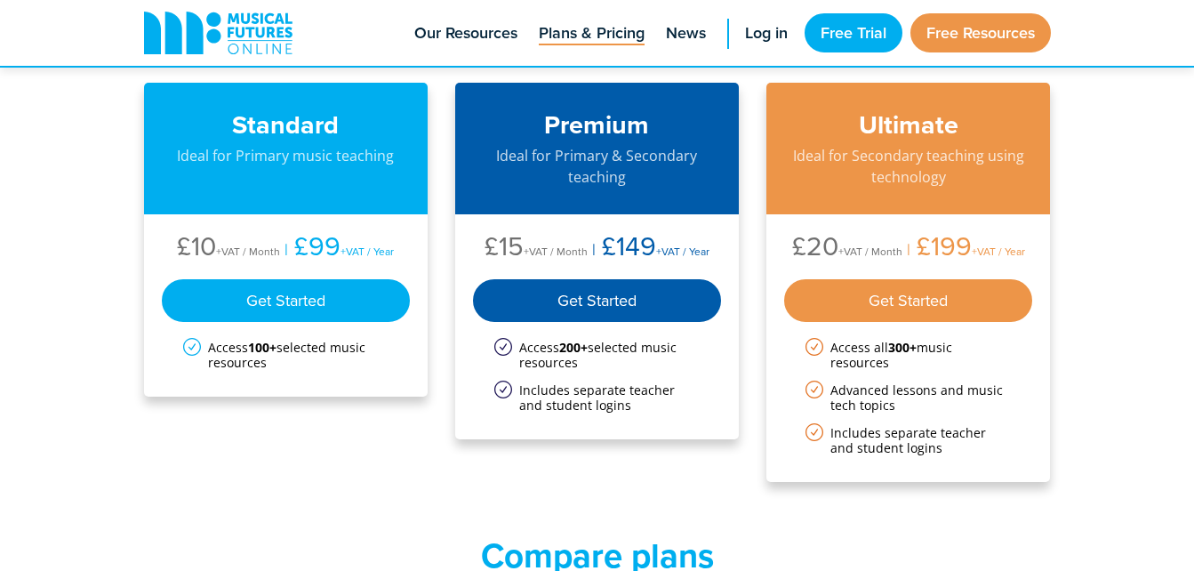
scroll to position [184, 0]
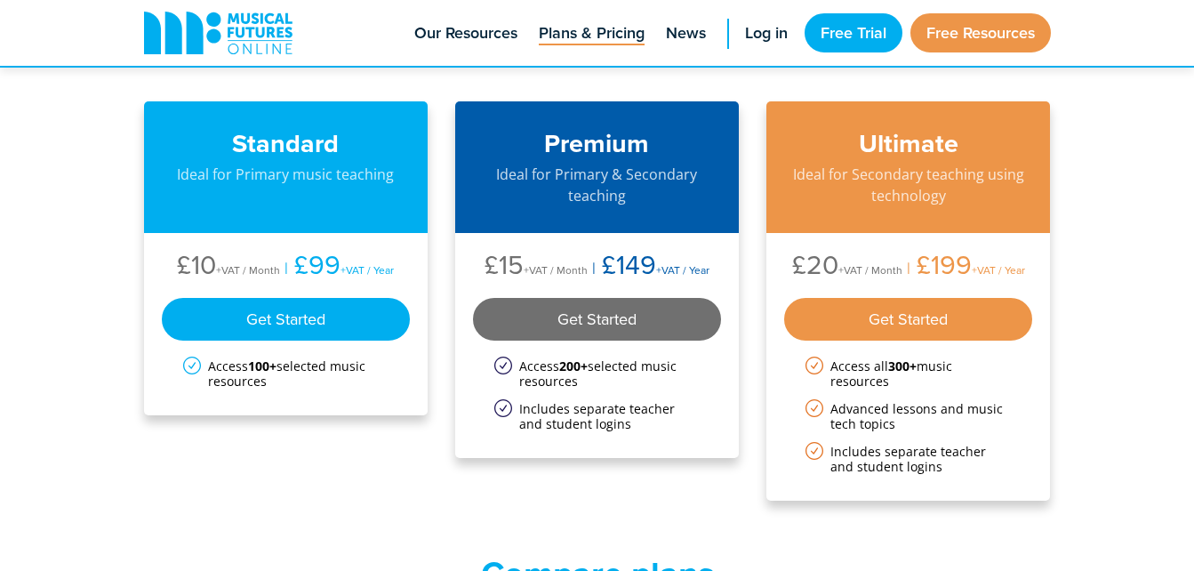
click at [636, 321] on div "Get Started" at bounding box center [597, 319] width 249 height 43
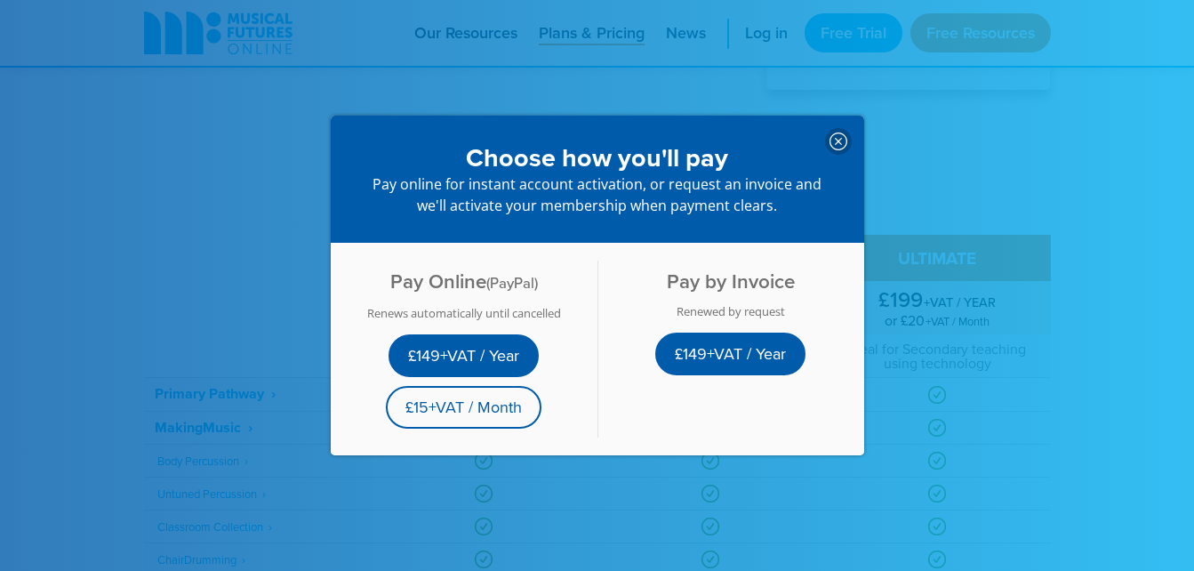
scroll to position [596, 0]
click at [829, 140] on icon at bounding box center [838, 141] width 18 height 18
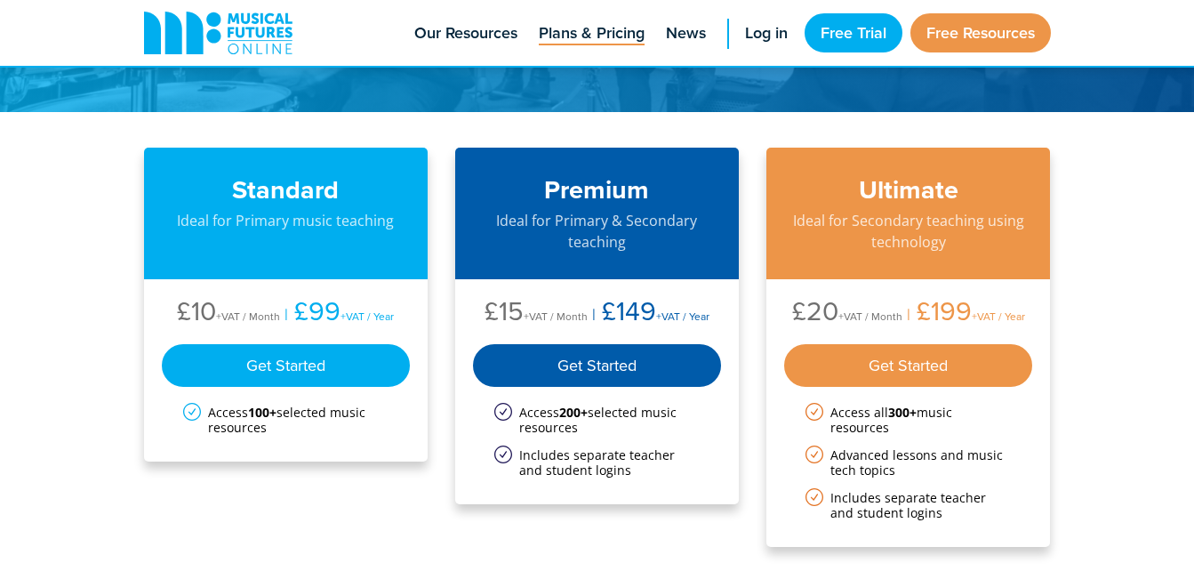
scroll to position [140, 0]
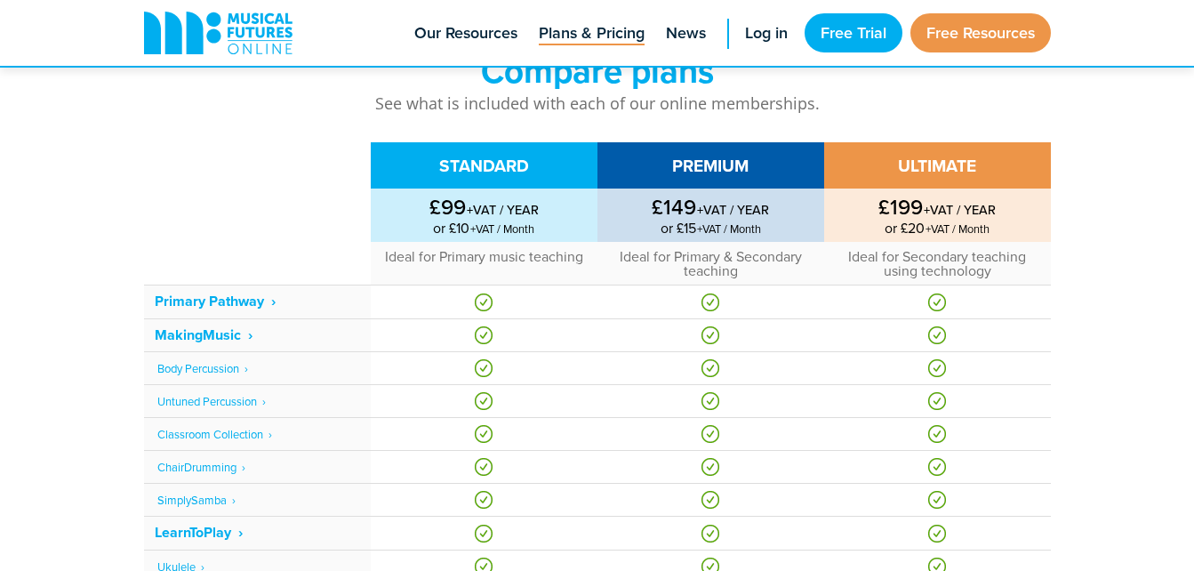
scroll to position [690, 0]
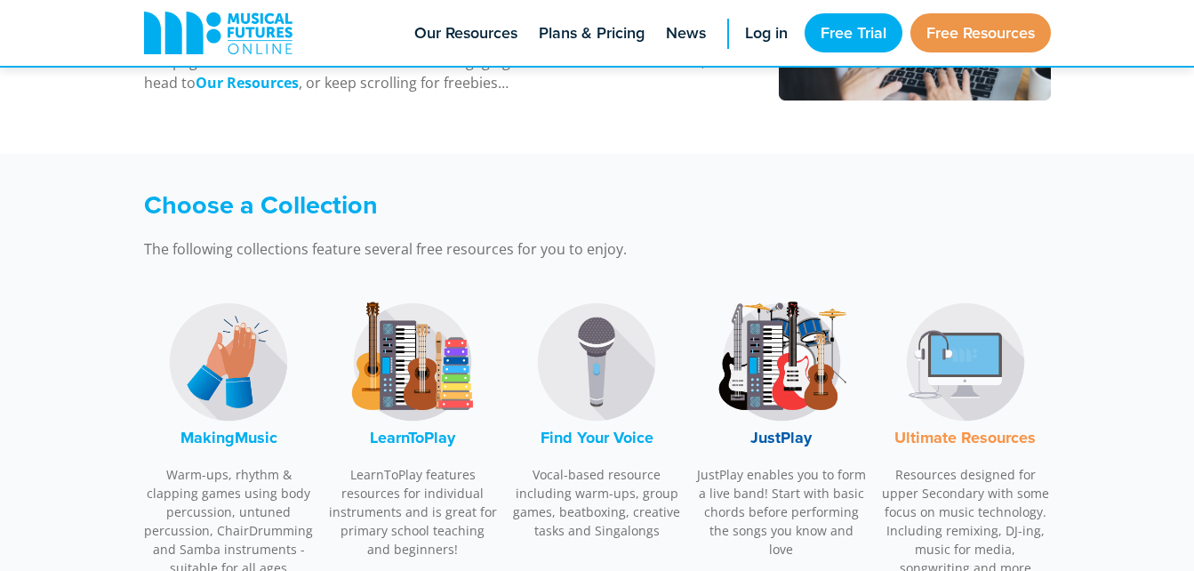
scroll to position [418, 0]
